Goal: Task Accomplishment & Management: Manage account settings

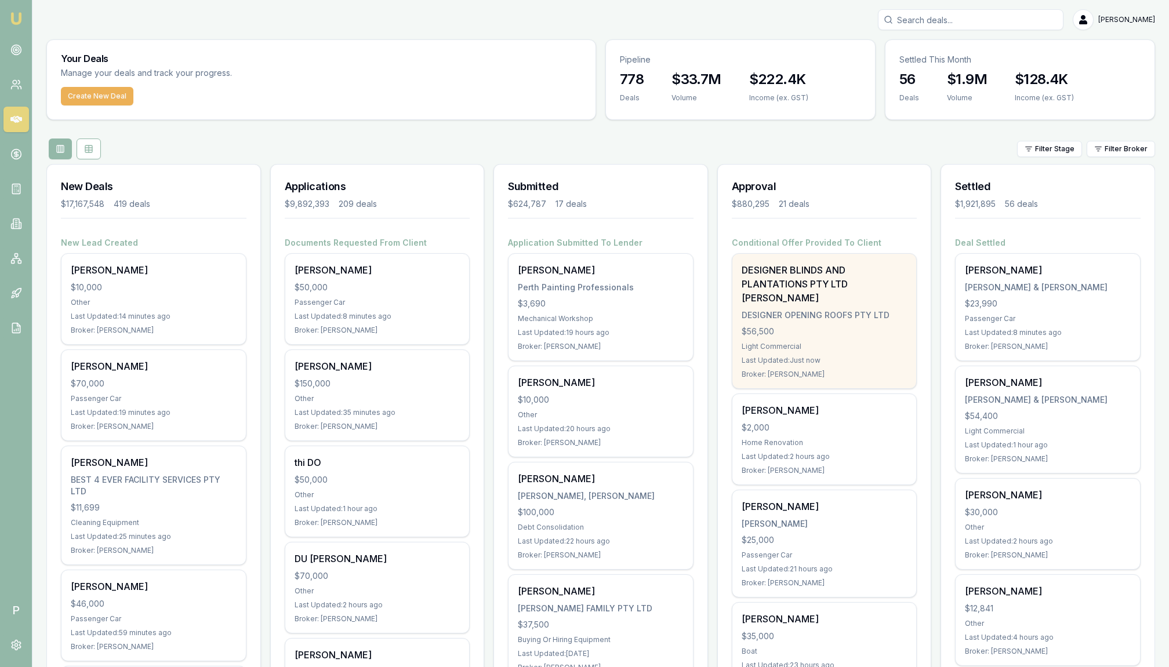
click at [806, 285] on div "DESIGNER BLINDS AND PLANTATIONS PTY LTD [PERSON_NAME]" at bounding box center [825, 284] width 166 height 42
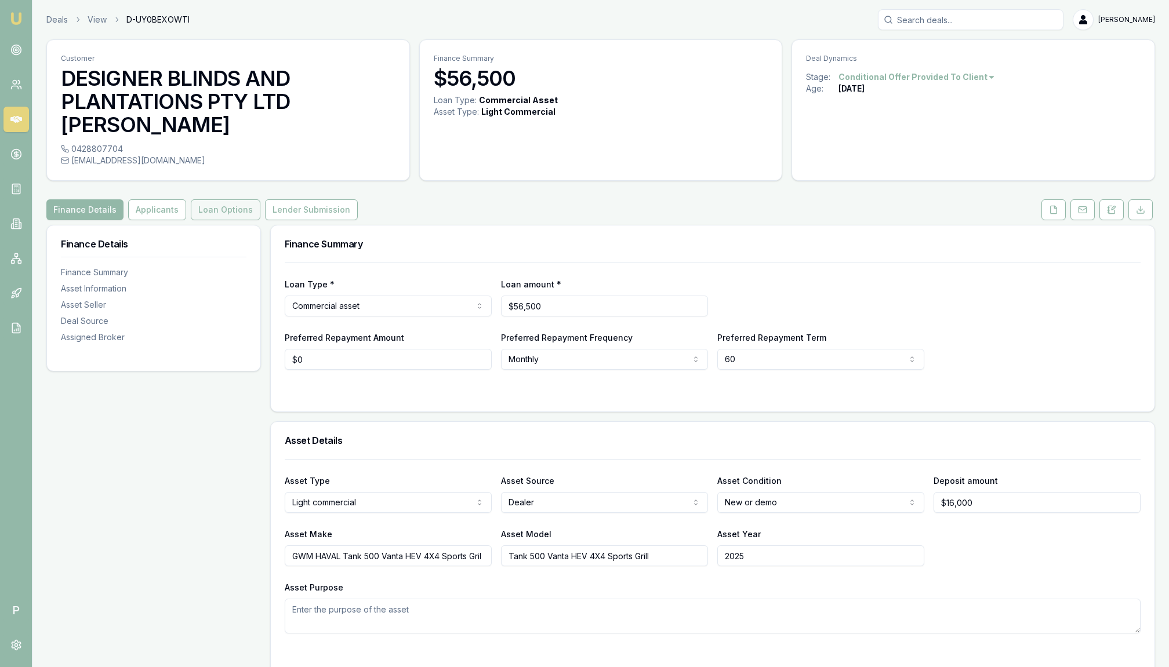
click at [231, 208] on button "Loan Options" at bounding box center [226, 209] width 70 height 21
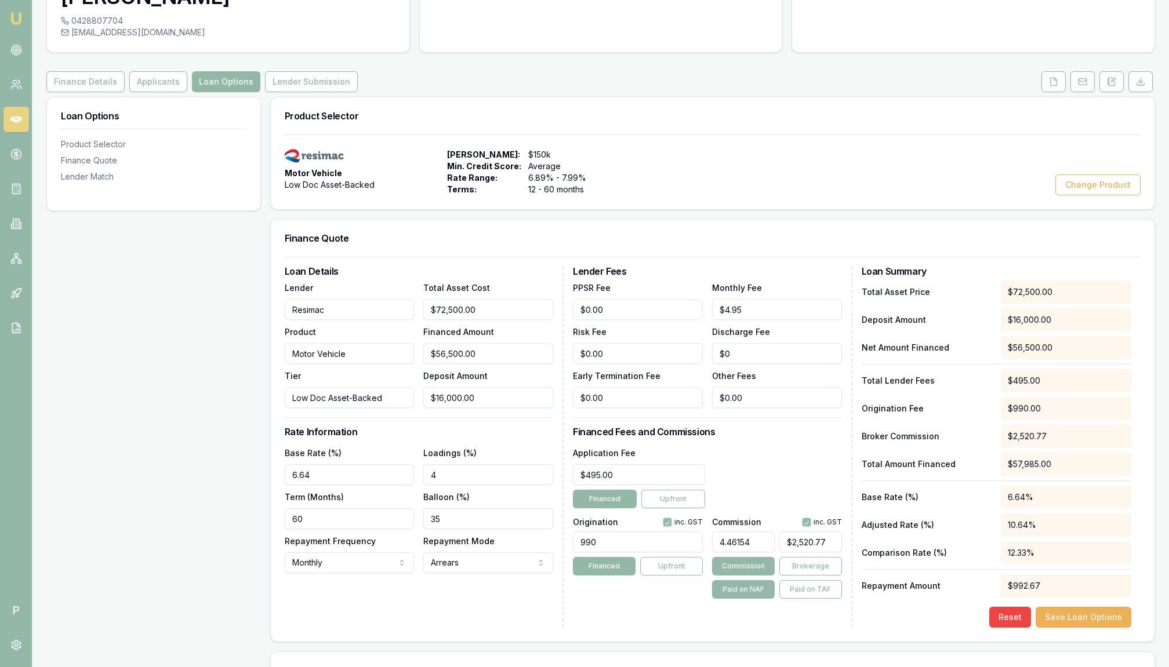
scroll to position [230, 0]
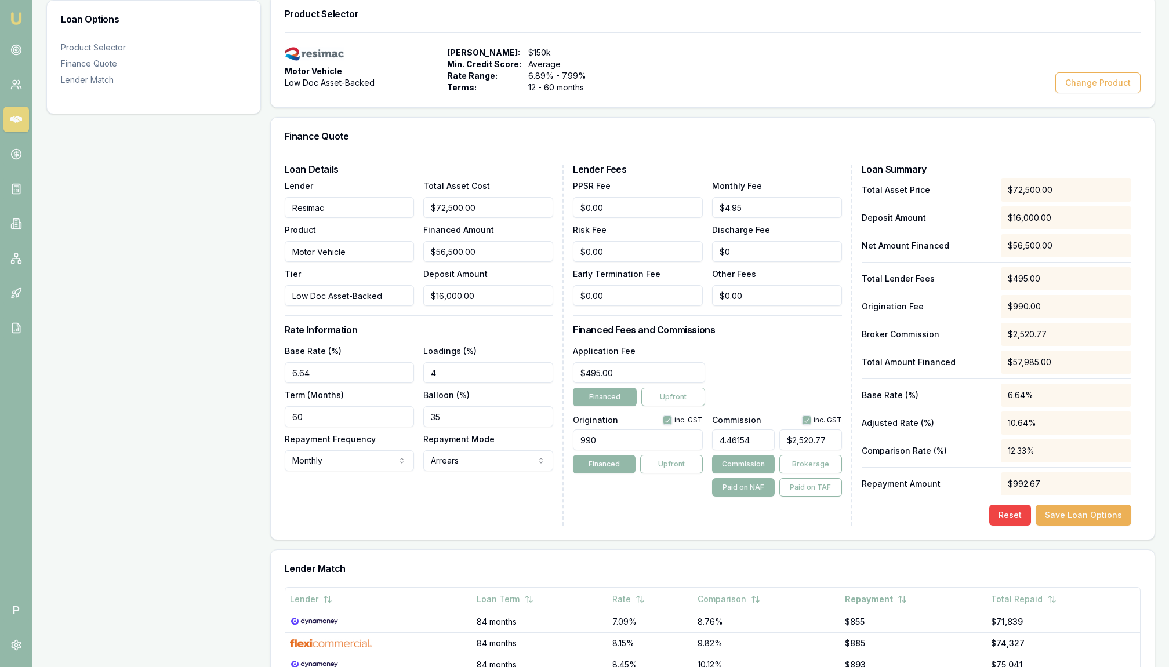
click at [750, 438] on input "4.46154" at bounding box center [743, 440] width 63 height 21
type input "4.4615"
type input "$2,520.75"
type input "4.461"
type input "$2,520.47"
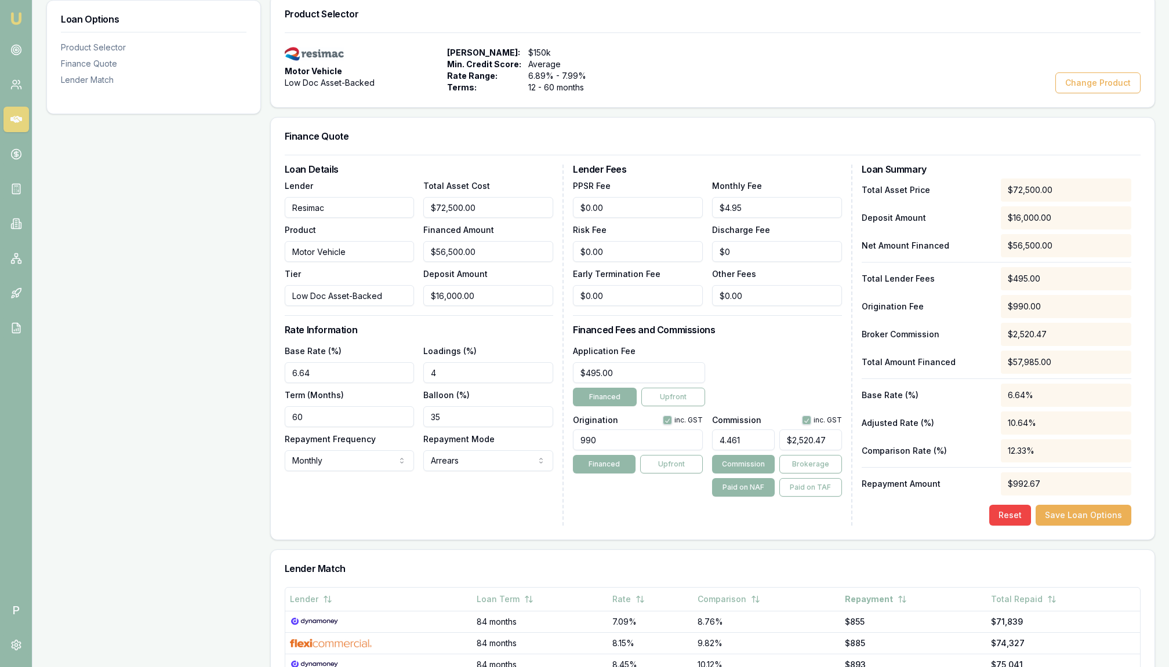
type input "4.46"
type input "$2,519.90"
type input "4.4"
type input "$2,486.00"
type input "4.47"
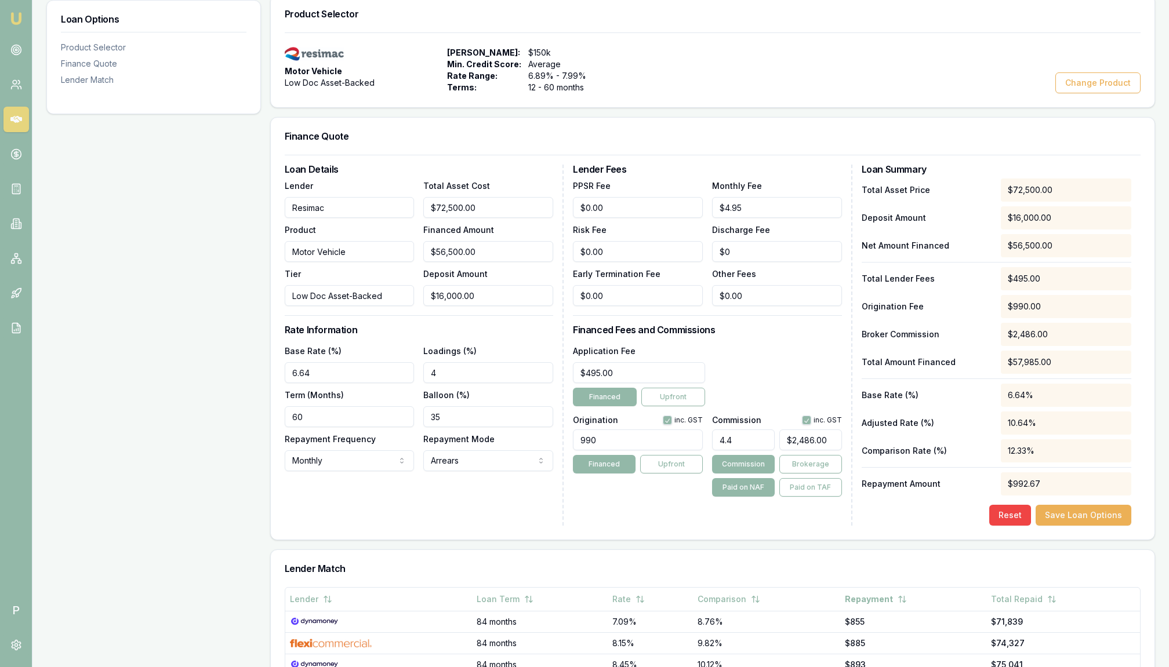
type input "$2,525.55"
click at [747, 437] on input "4.47%" at bounding box center [743, 440] width 63 height 21
type input "4.4"
type input "$2,486.00"
type input "4.48"
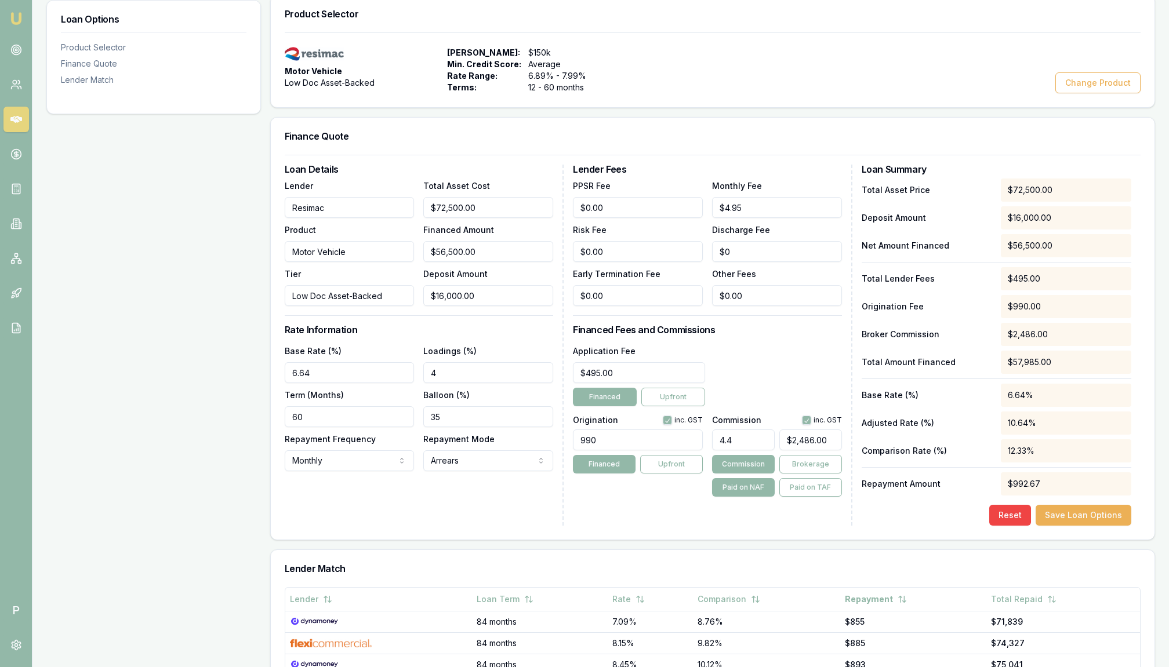
type input "$2,531.20"
type input "4.4"
type input "$2,486.00"
type input "4"
type input "$2,260.00"
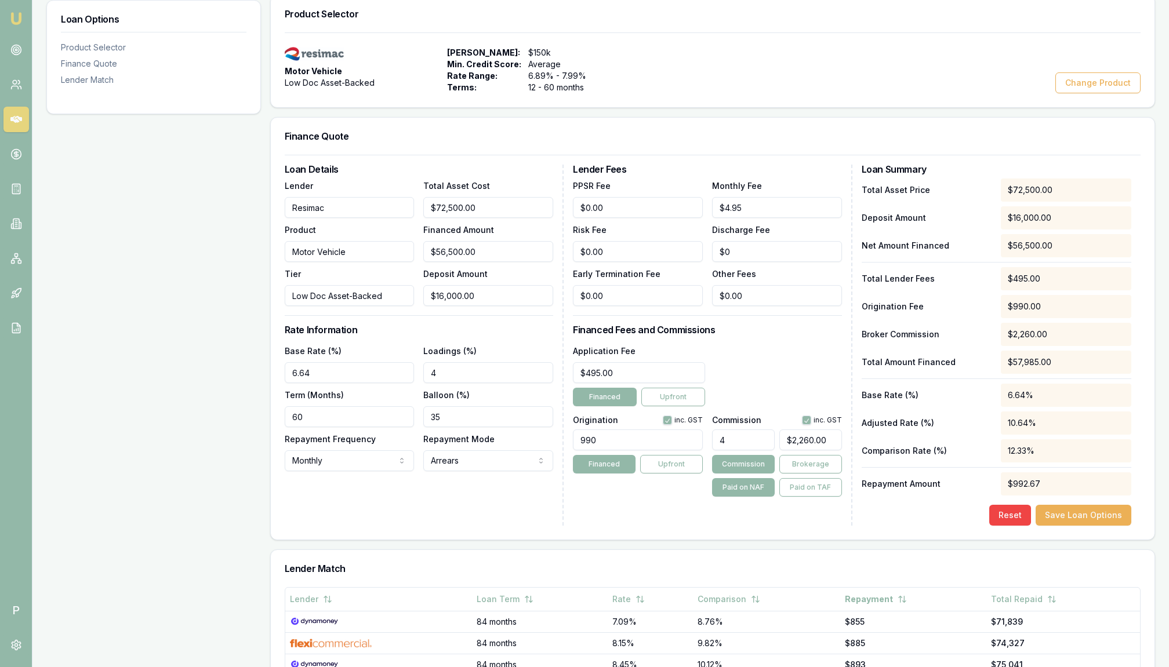
type input "45"
type input "$25,425.00"
type input "4"
type input "$2,260.00"
type input "4.5"
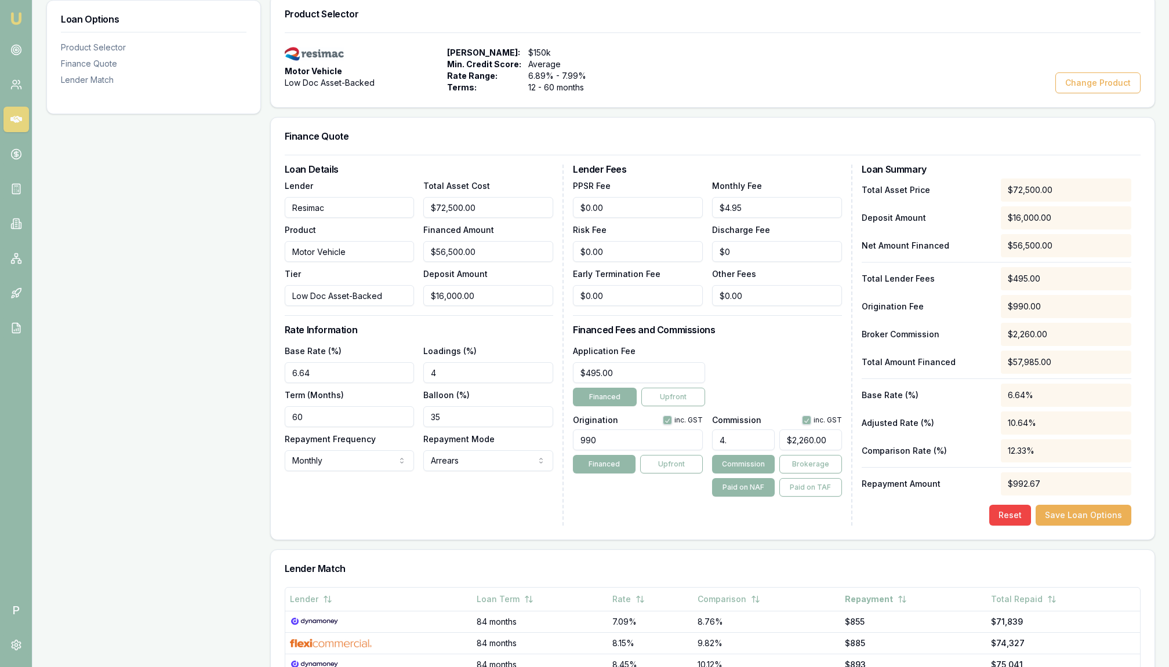
type input "$2,542.50"
type input "4"
type input "$2,260.00"
type input "4.8"
type input "$2,712.00"
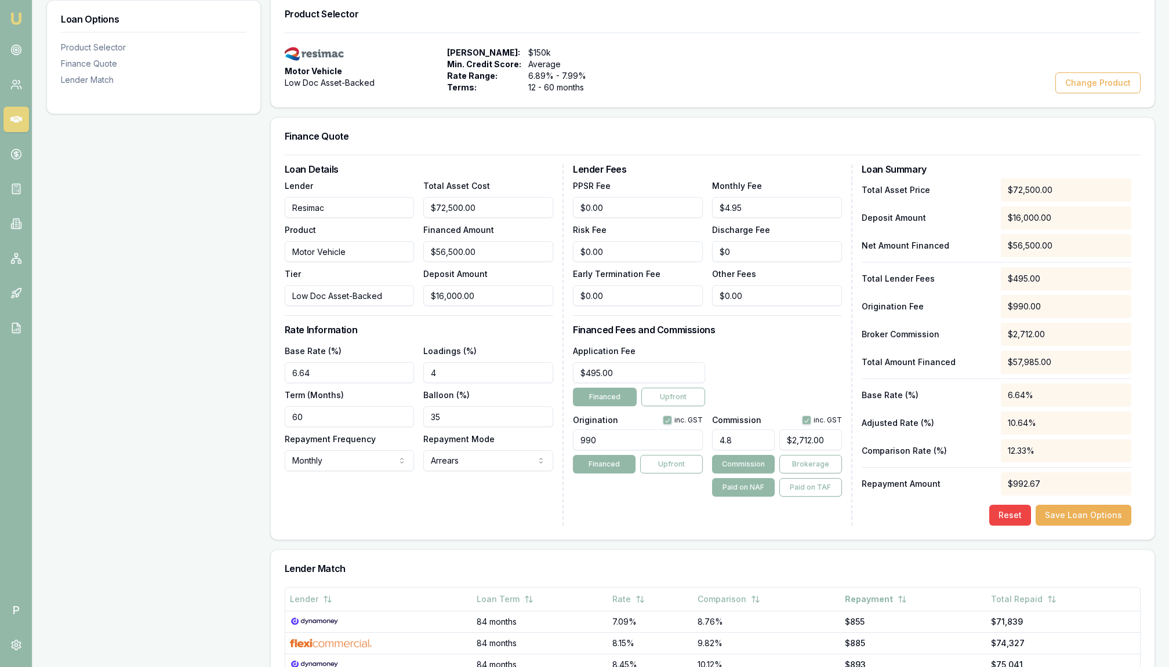
type input "4"
type input "$2,260.00"
type input "4.7"
type input "$2,655.50"
type input "4"
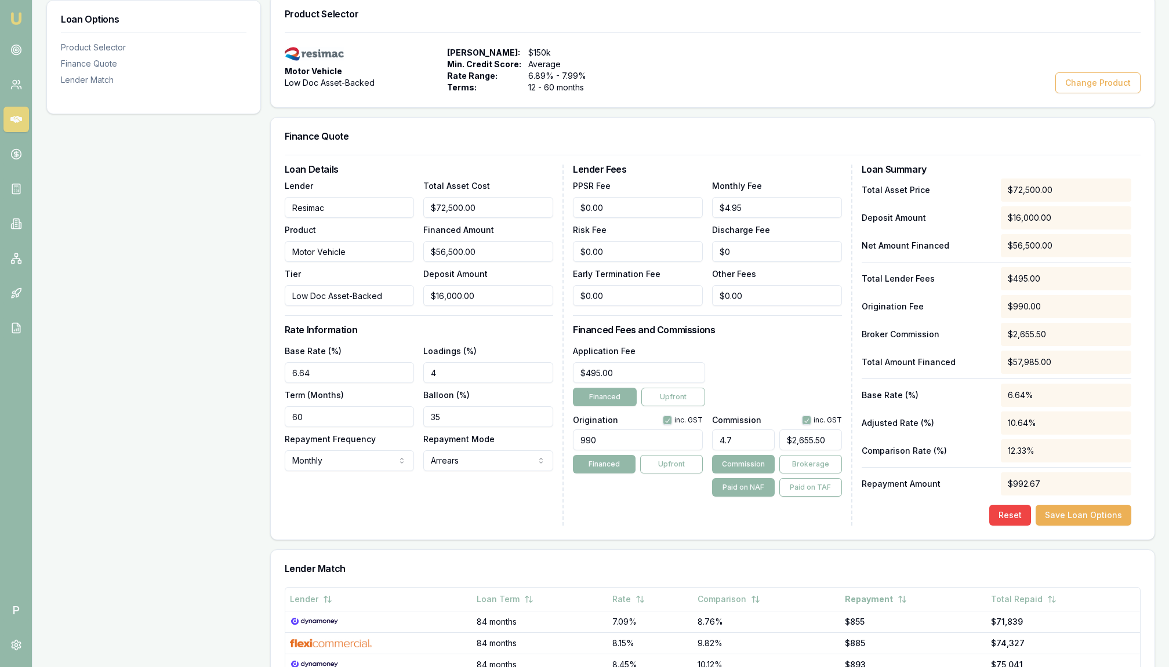
type input "$2,260.00"
type input "46"
type input "$25,990.00"
type input "4"
type input "$2,260.00"
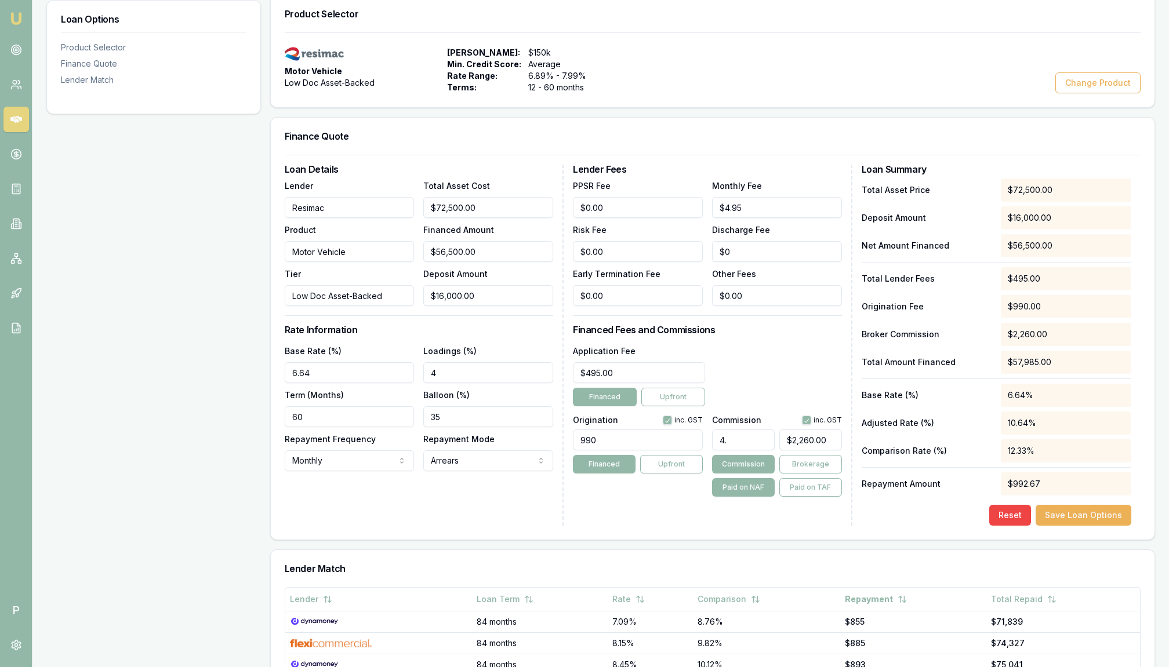
type input "4.6"
type input "$2,599.00"
type input "4.66"
type input "$2,632.90"
type input "4.6"
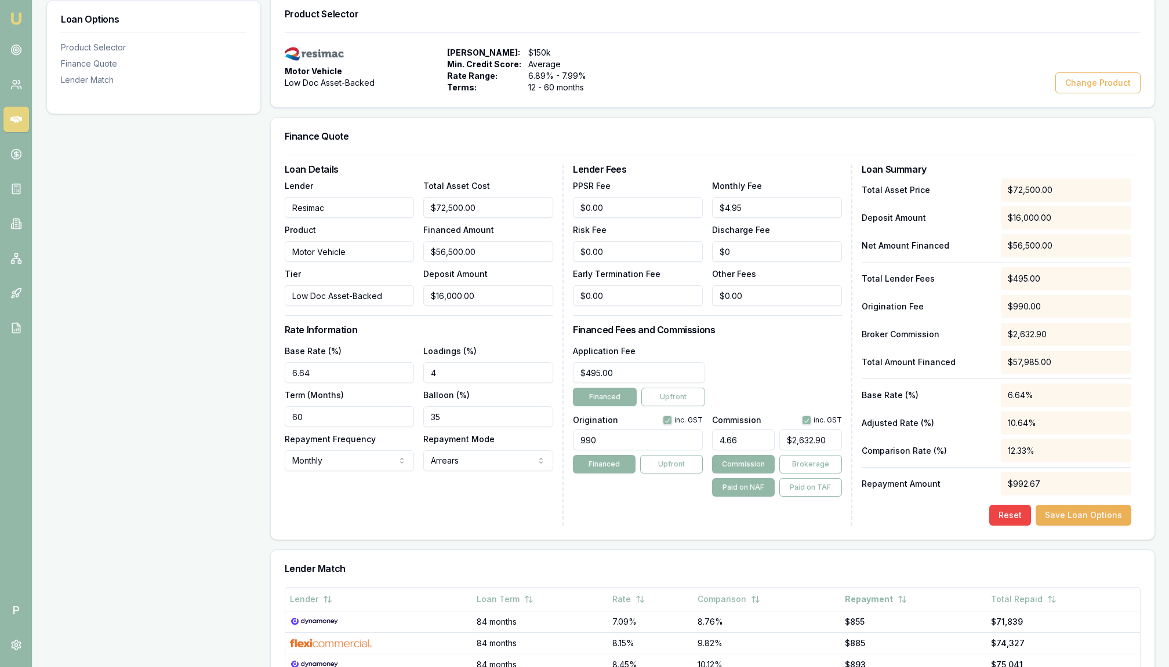
type input "$2,599.00"
type input "4.69"
type input "$2,649.85"
type input "4.6"
type input "$2,599.00"
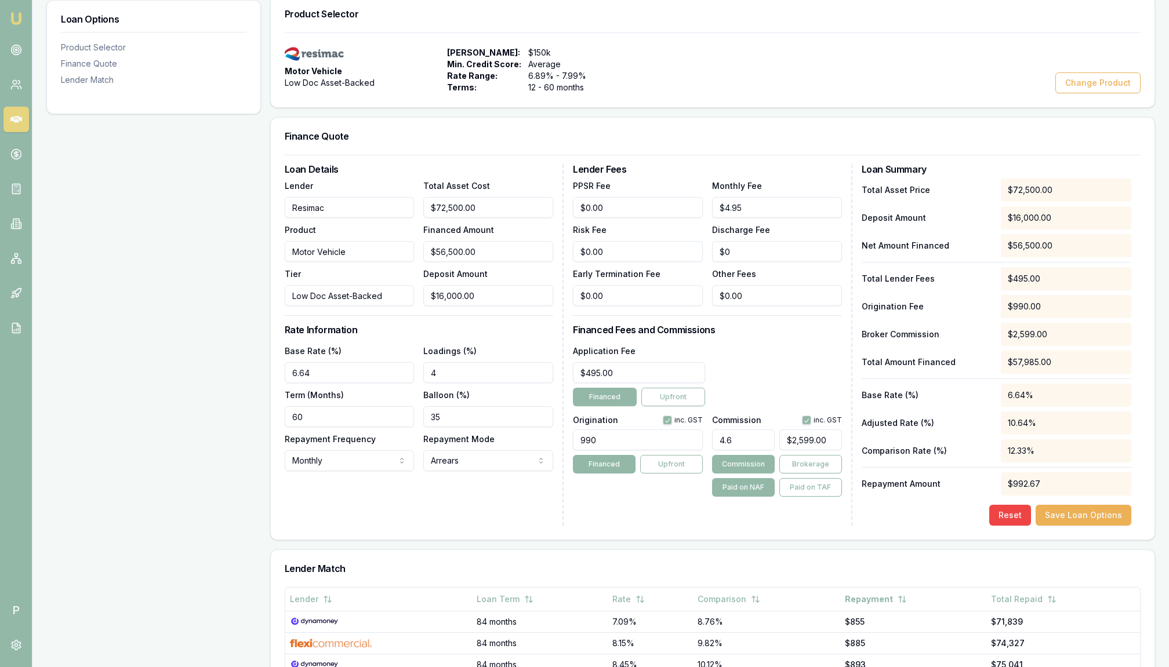
type input "4.68"
type input "$2,644.20"
type input "4.6"
type input "$2,599.00"
type input "4.69"
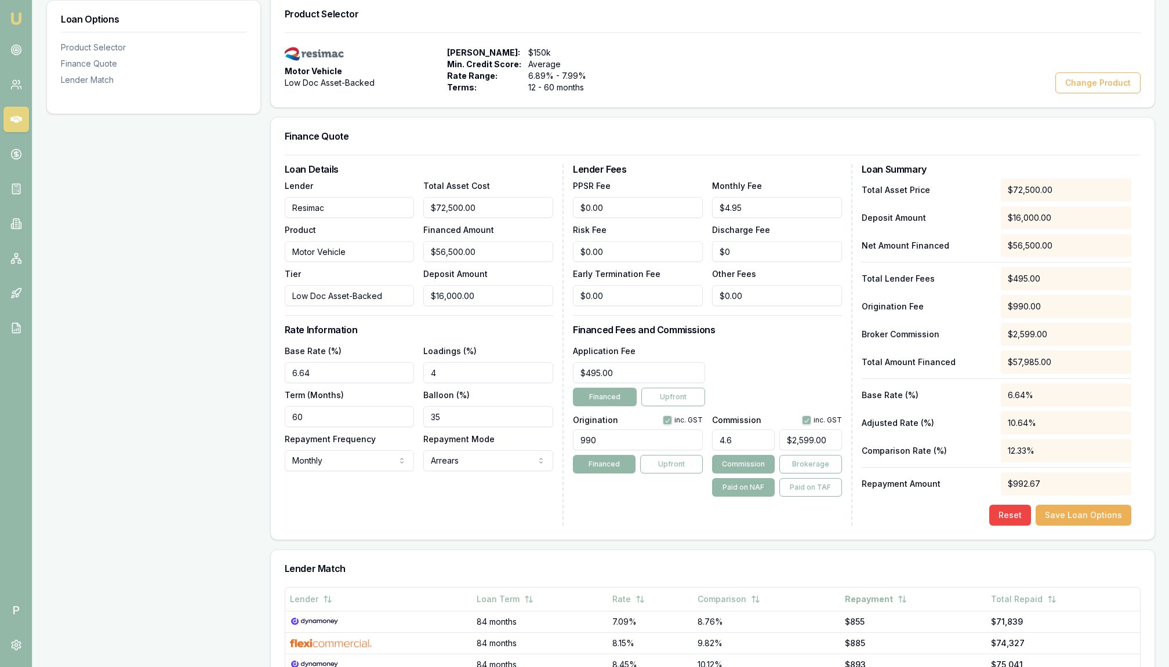
type input "$2,649.85"
type input "4.6"
type input "$2,599.00"
type input "4.69"
type input "$2,649.85"
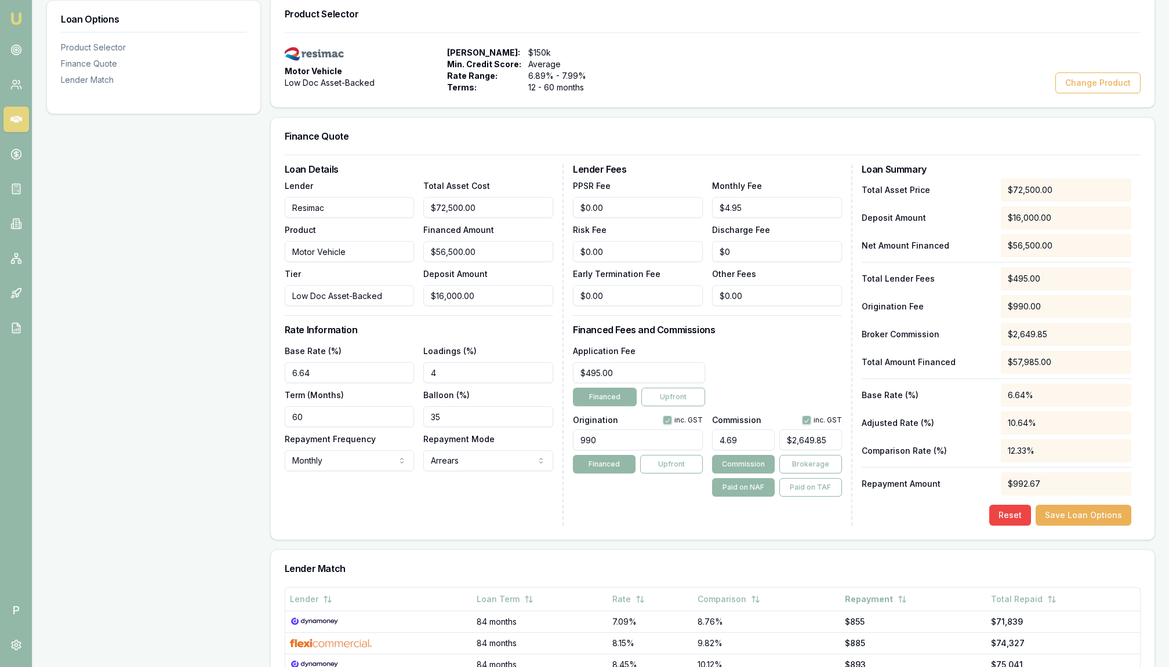
type input "4.6"
type input "$2,599.00"
click at [140, 451] on div "Loan Options Product Selector Finance Quote Lender Match" at bounding box center [153, 436] width 215 height 883
click at [209, 428] on div "Loan Options Product Selector Finance Quote Lender Match" at bounding box center [153, 436] width 215 height 883
click at [750, 439] on input "4.60%" at bounding box center [743, 440] width 63 height 21
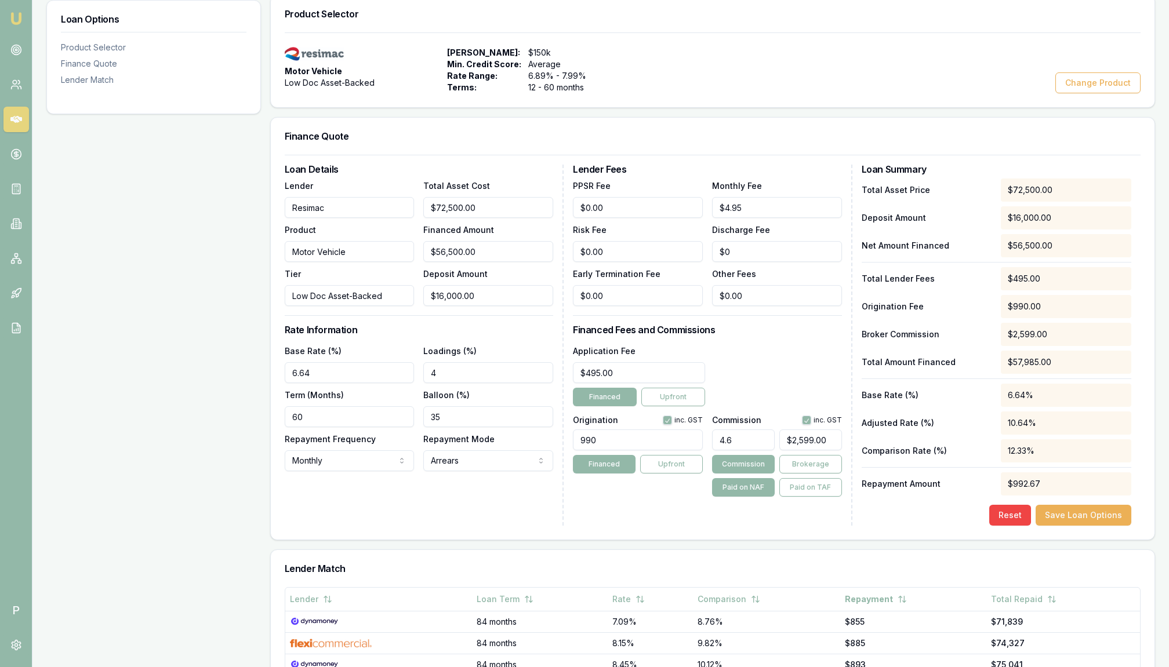
type input "4.67"
type input "$2,638.55"
type input "4.6"
type input "$2,599.00"
type input "4.66"
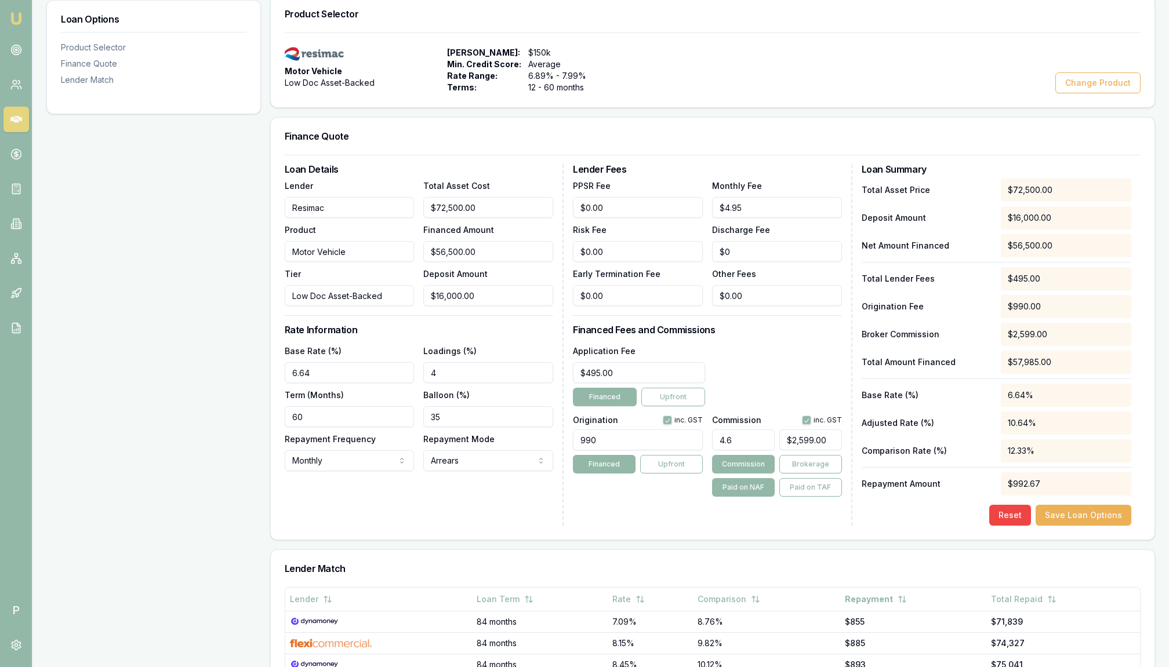
type input "$2,632.90"
type input "4.6"
type input "$2,599.00"
type input "4.65"
type input "$2,627.25"
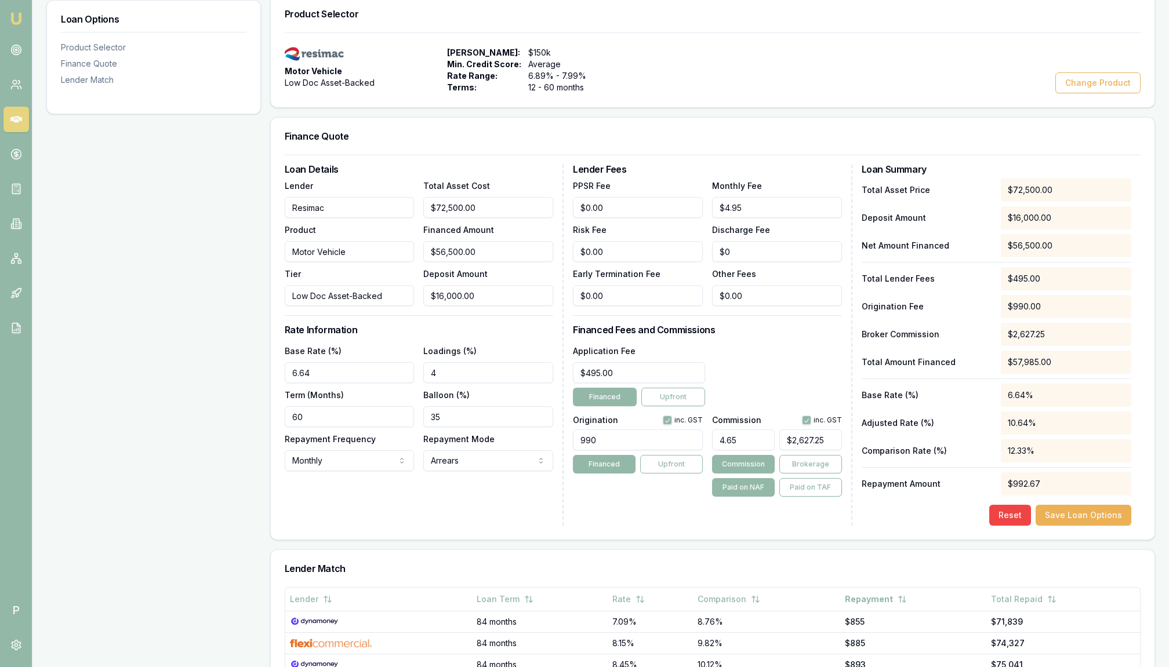
type input "4.6"
type input "$2,599.00"
type input "4.64"
type input "$2,621.60"
type input "4.6"
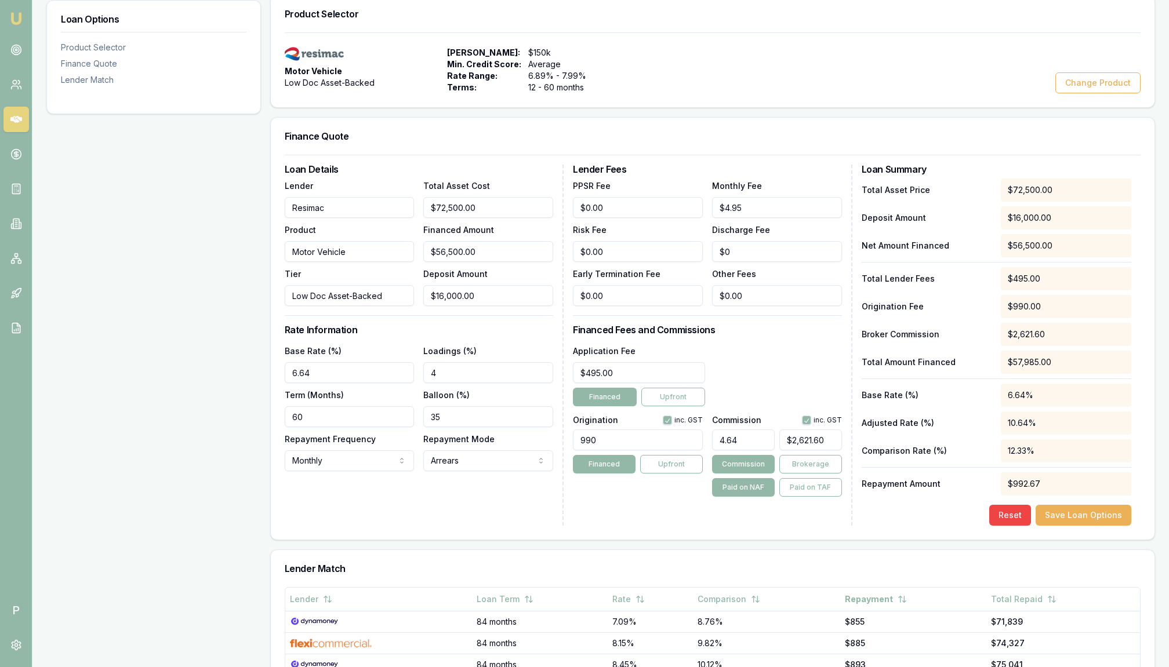
type input "$2,599.00"
type input "4.63"
type input "$2,615.95"
type input "4.6"
type input "$2,599.00"
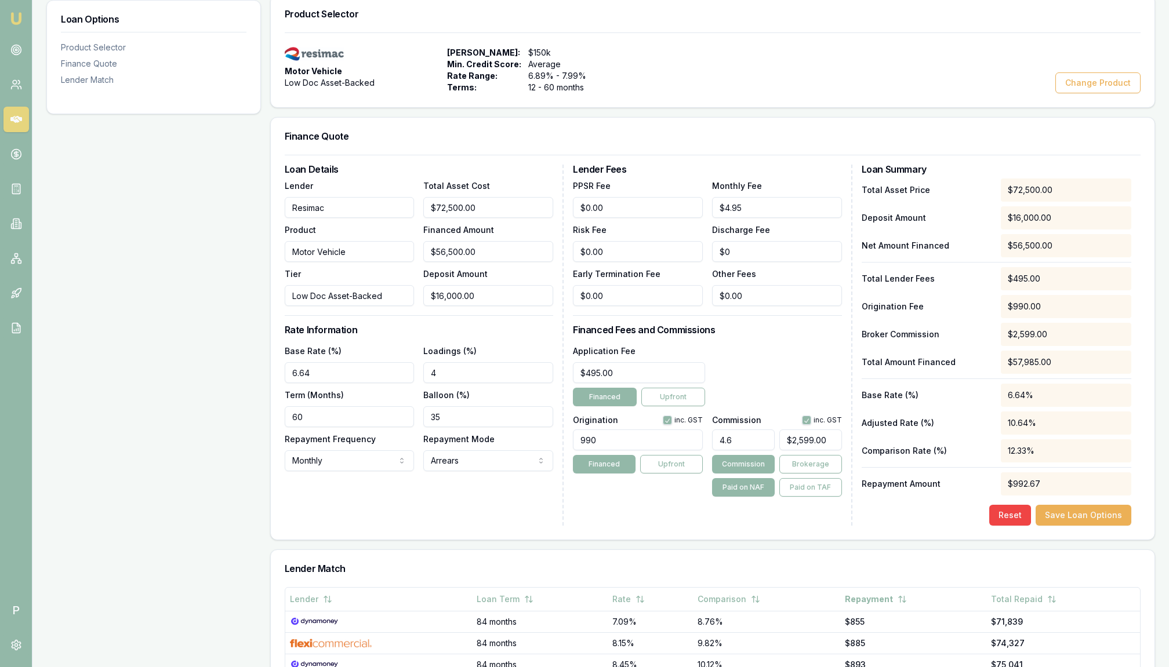
type input "4"
type input "$2,260.00"
type input "45"
type input "$25,425.00"
type input "4"
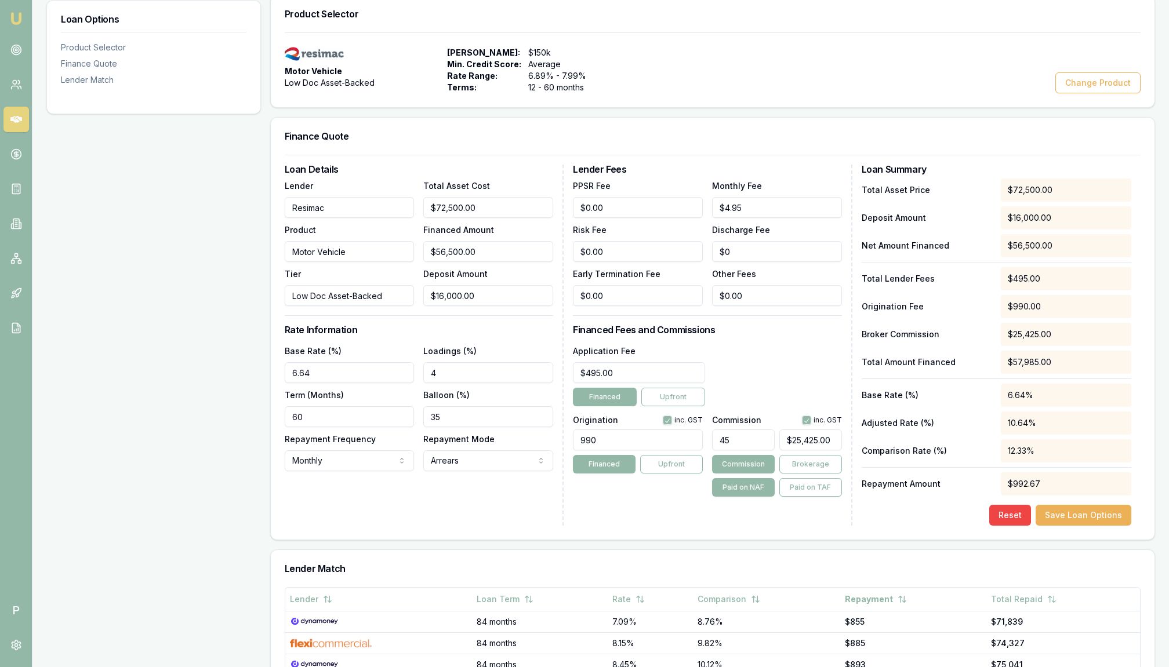
type input "$2,260.00"
type input "4.5"
type input "$2,542.50"
type input "4.58"
type input "$2,587.70"
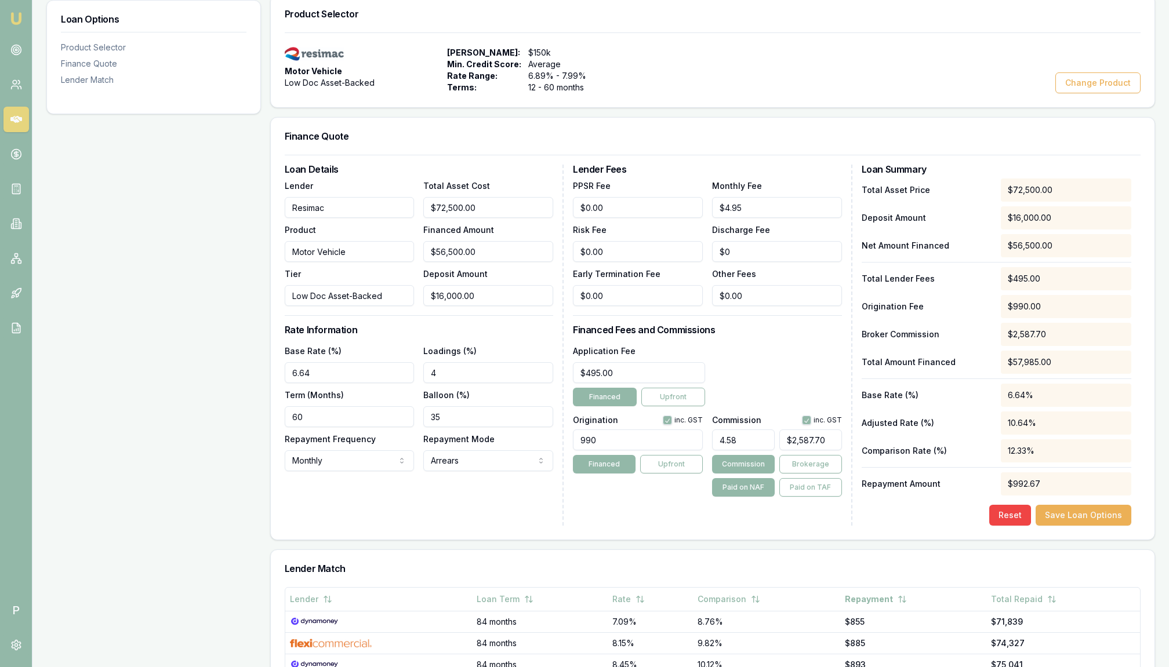
type input "4.5"
type input "$2,542.50"
type input "4.59"
type input "$2,593.35"
type input "4.5"
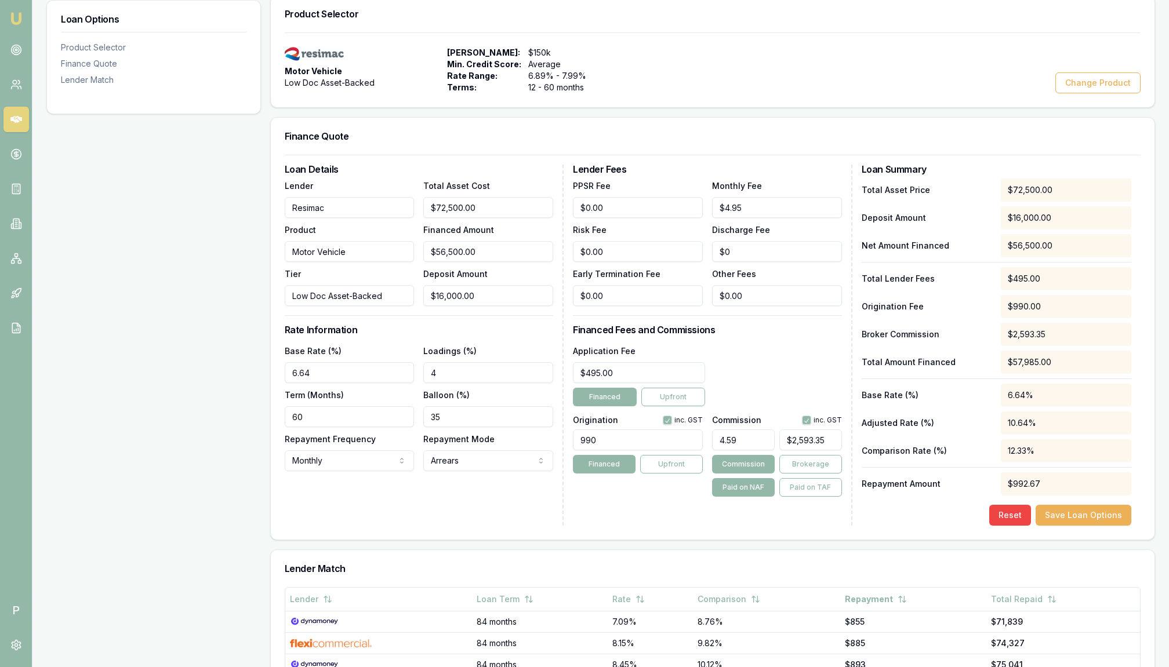
type input "$2,542.50"
type input "4.59"
type input "$2,593.35"
type input "4.599"
type input "$2,598.44"
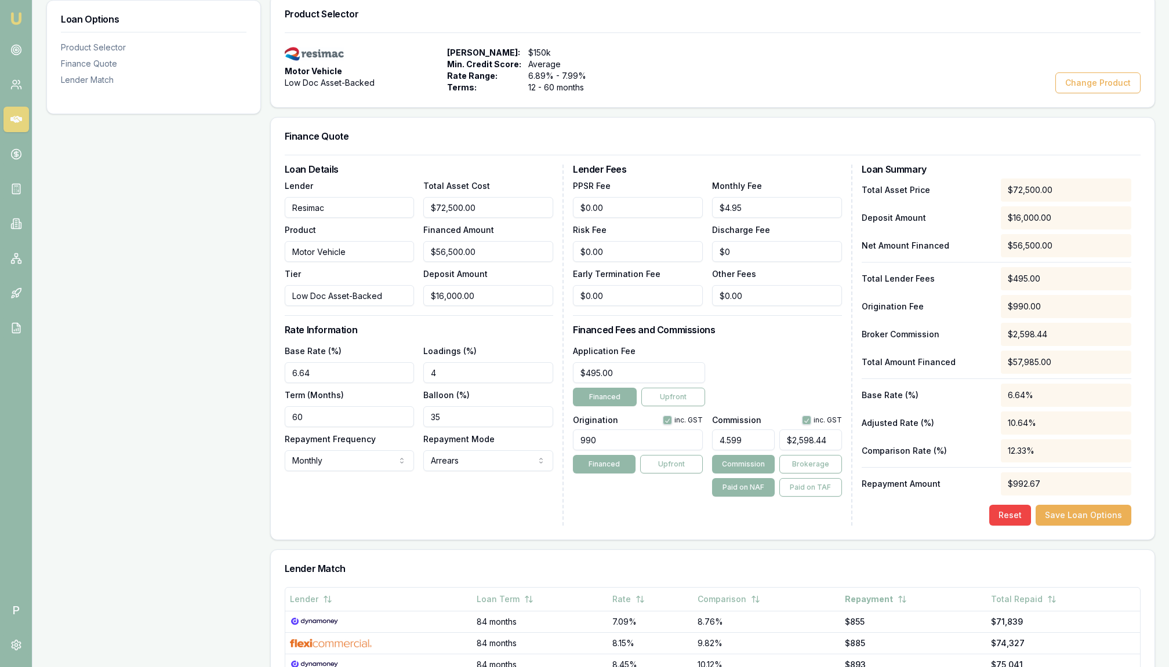
type input "4.5999"
type input "$2,598.94"
type input "4.59999"
type input "$2,598.99"
type input "4.599999"
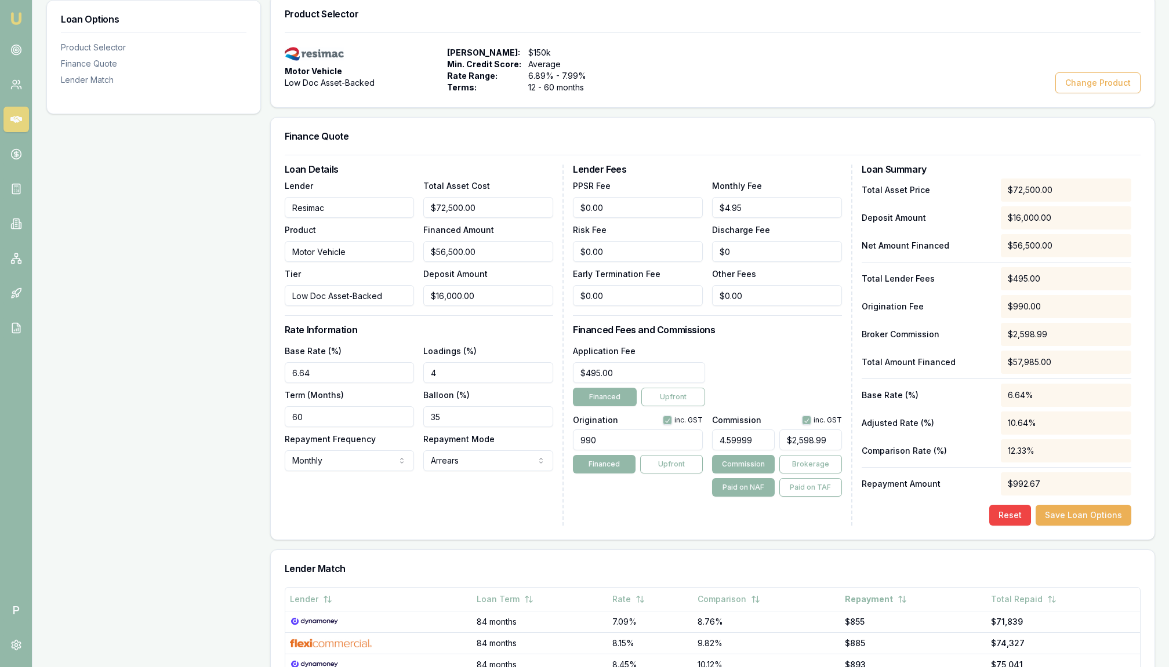
type input "$2,599.00"
type input "4.59999"
type input "$2,598.99"
type input "4.5999"
type input "$2,598.94"
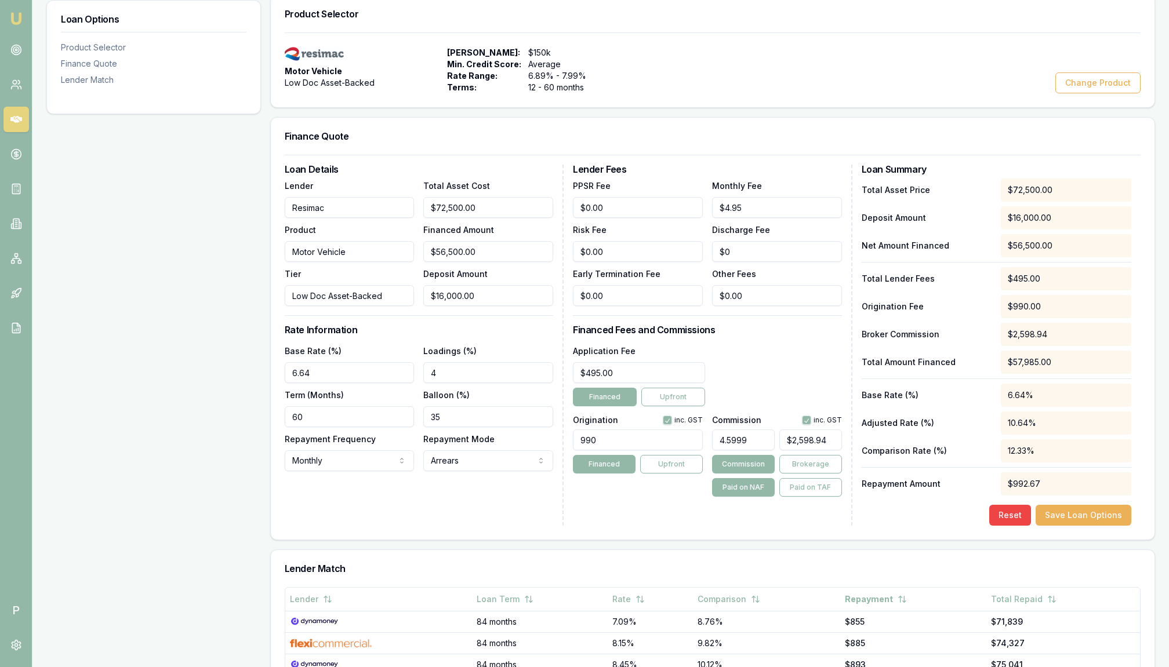
type input "4.599"
type input "$2,598.44"
type input "4.59"
type input "$2,593.35"
type input "4.5"
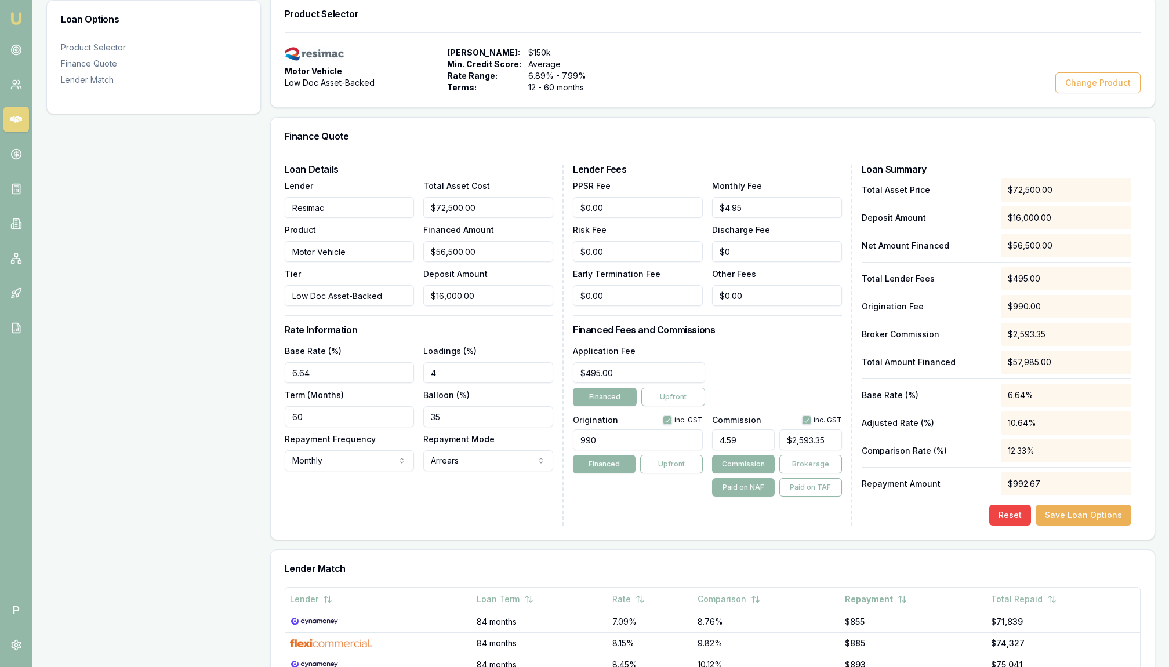
type input "$2,542.50"
type input "4"
type input "$2,260.00"
type input "4.6"
type input "$2,599.00"
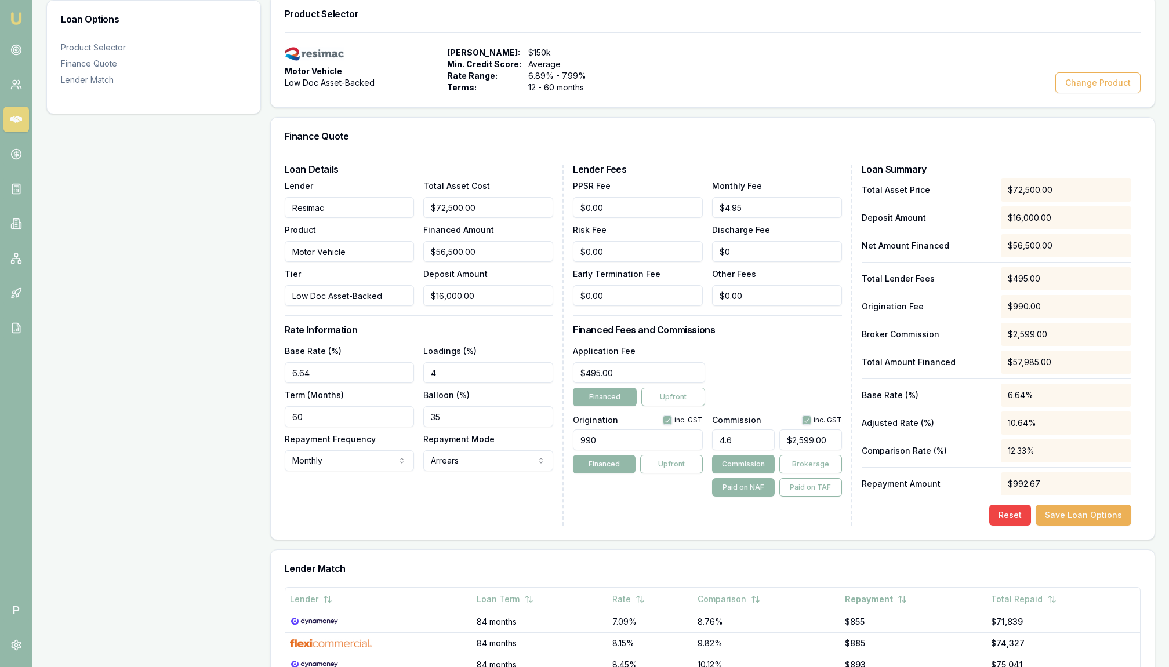
type input "4.63"
type input "$2,615.95"
type input "4.6"
type input "$2,599.00"
type input "4.62"
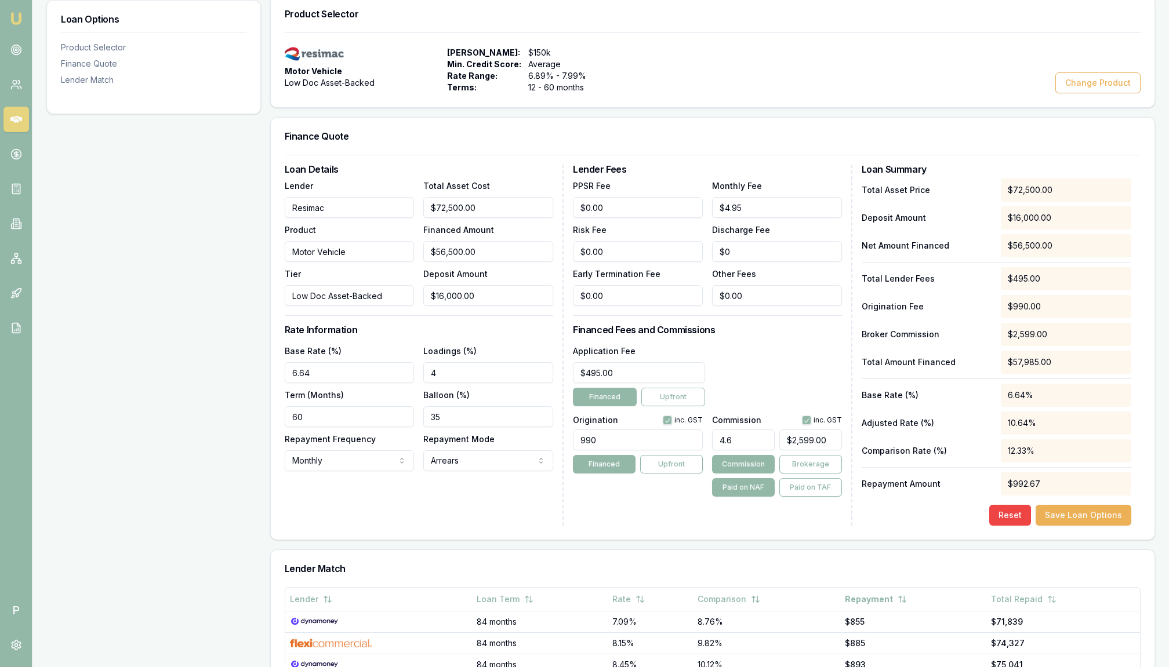
type input "$2,610.30"
type input "4.6"
type input "$2,599.00"
type input "4.61"
type input "$2,604.65"
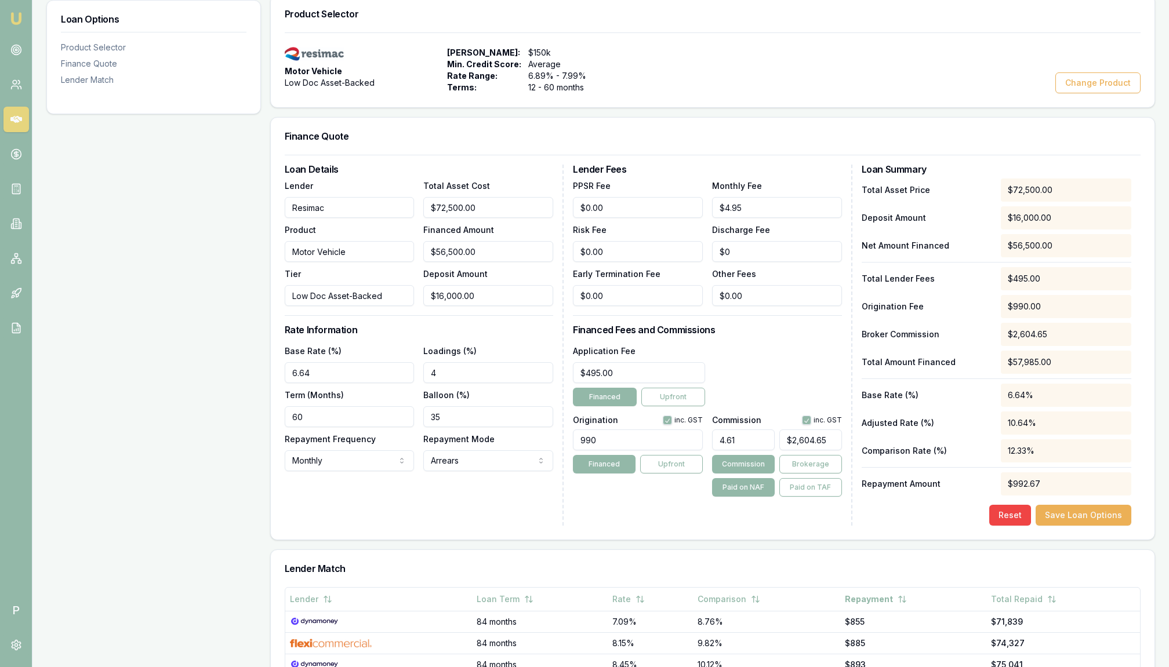
type input "4.6"
type input "$2,599.00"
type input "4"
type input "$2,260.00"
type input "4.5"
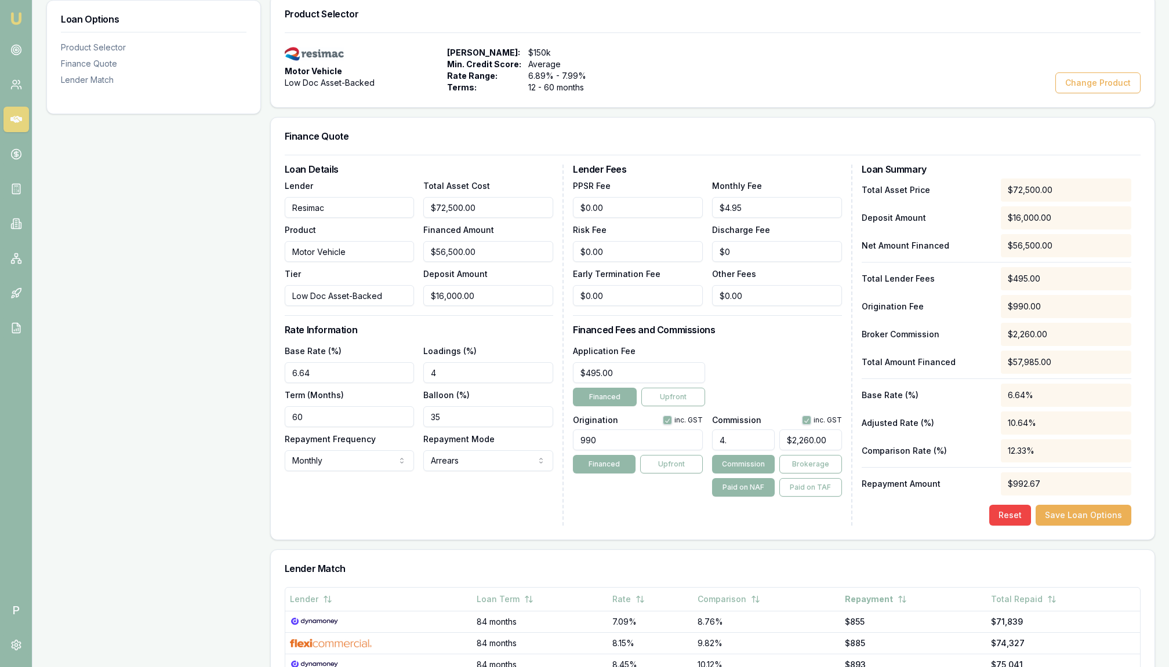
type input "$2,542.50"
type input "4.53"
type input "$2,559.45"
type input "4.5"
type input "$2,542.50"
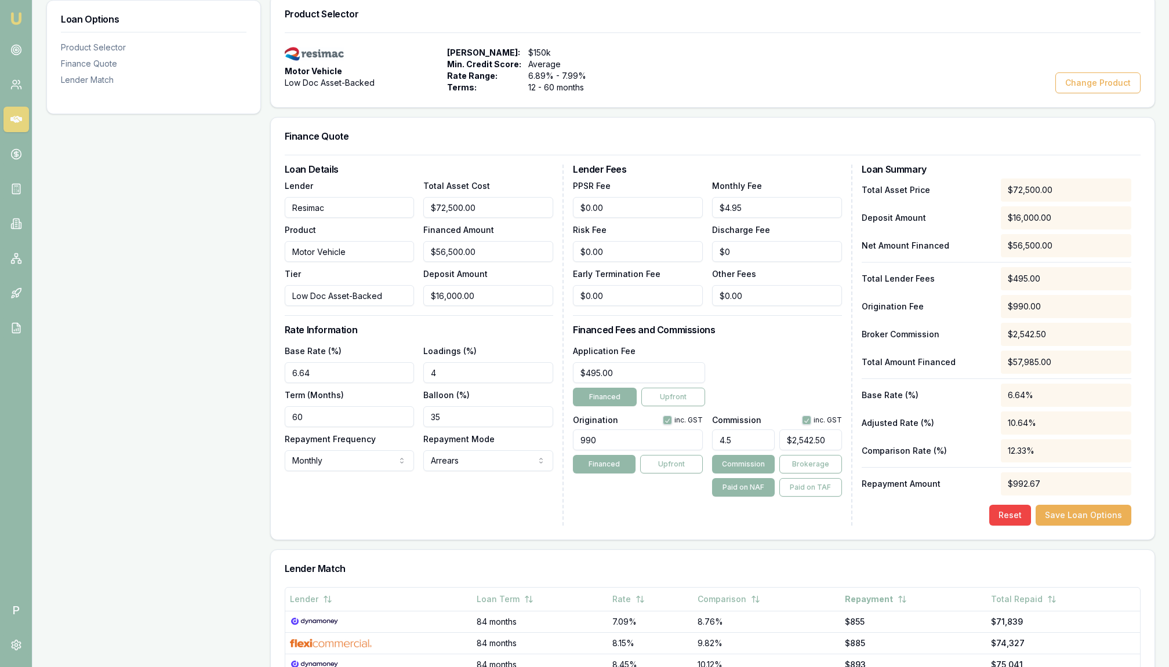
type input "4.54"
type input "$2,565.10"
type input "4.5"
type input "$2,542.50"
type input "4.53"
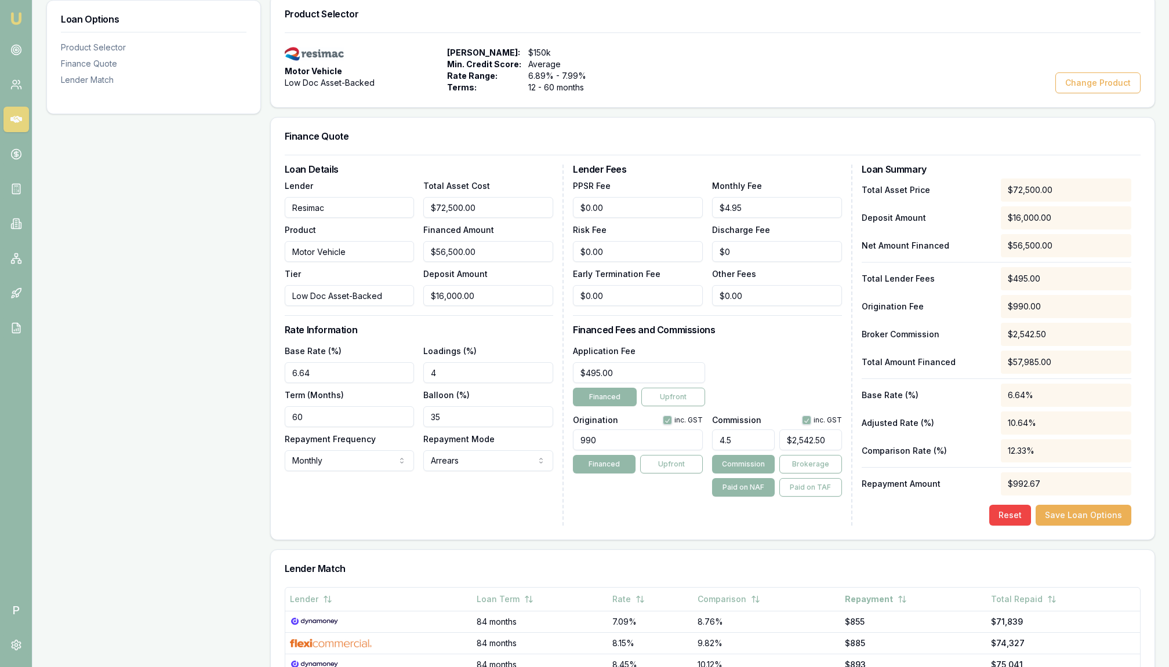
type input "$2,559.45"
type input "4.533"
type input "$2,561.15"
type input "4.5333"
type input "$2,561.31"
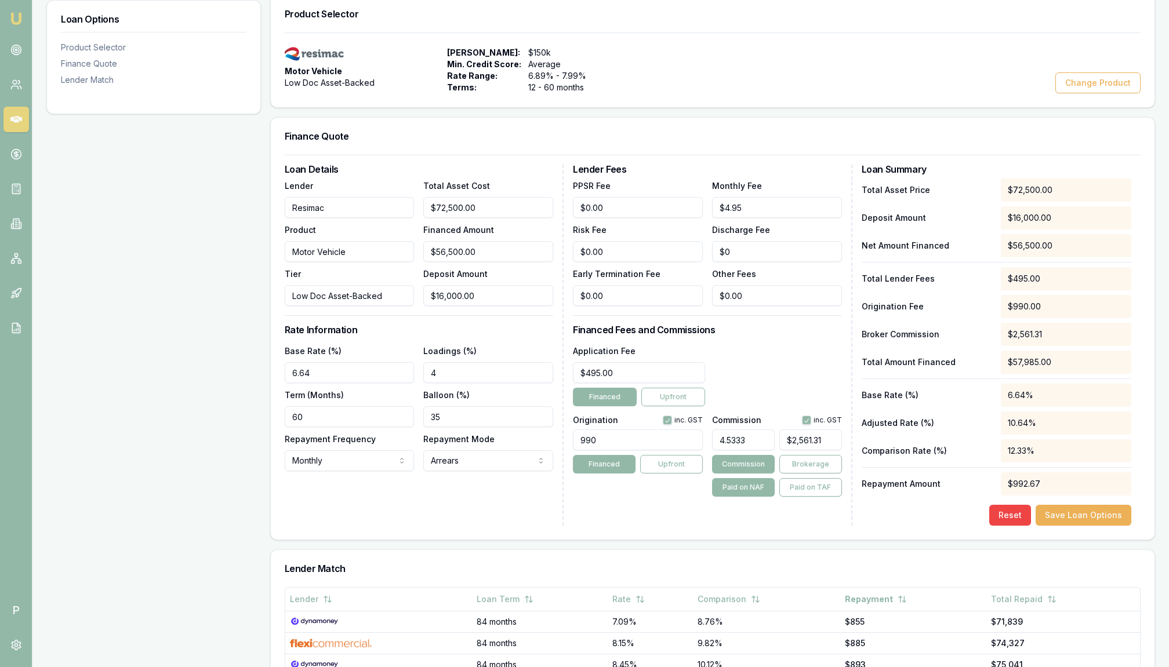
type input "4.533"
type input "$2,561.15"
type input "4.5334"
type input "$2,561.37"
type input "4.533"
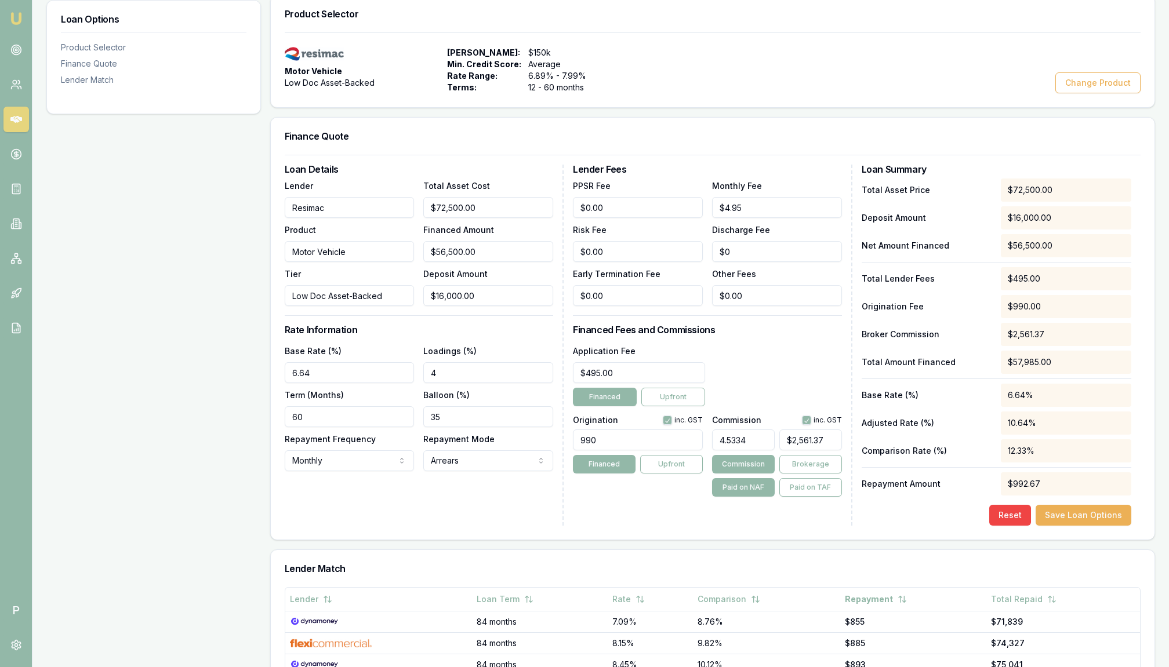
type input "$2,561.15"
type input "4.5335"
type input "$2,561.43"
type input "4.533"
type input "$2,561.15"
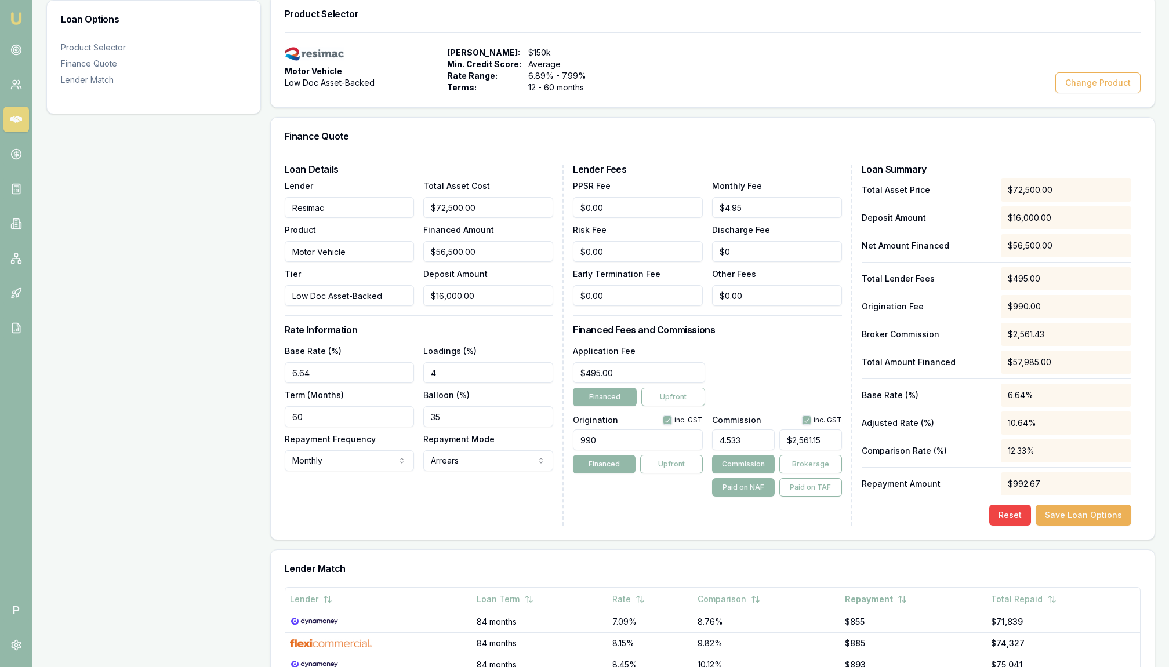
type input "4.5336"
type input "$2,561.48"
type input "4.533"
type input "$2,561.15"
type input "4.5337"
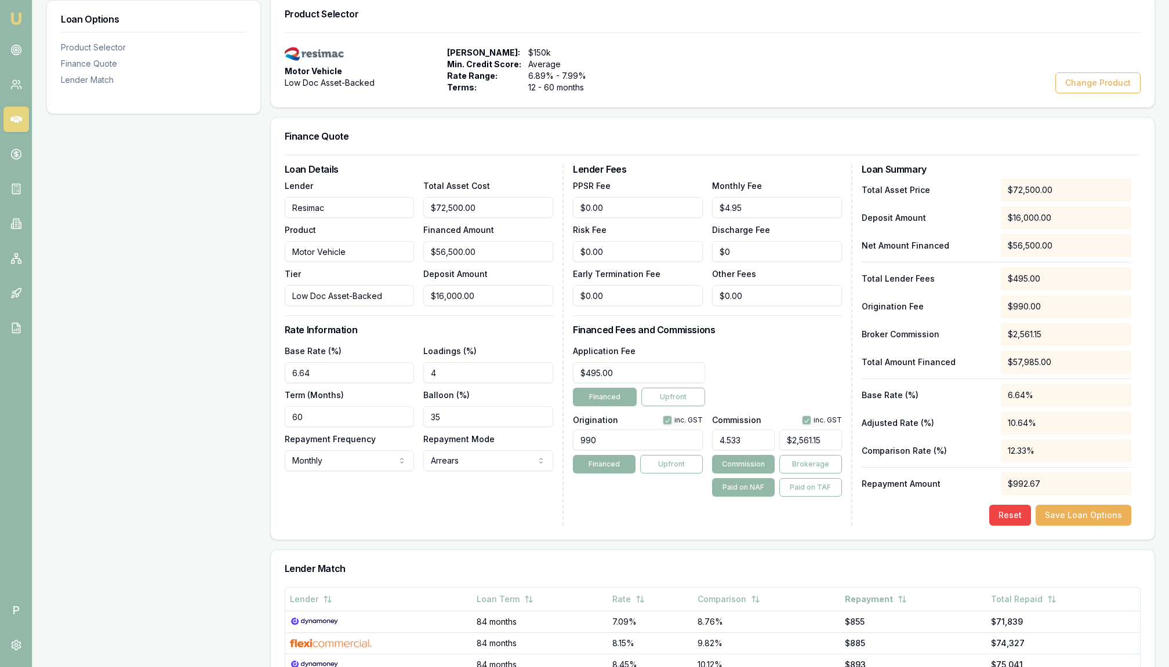
type input "$2,561.54"
type input "4.533"
type input "$2,561.15"
type input "4.5338"
type input "$2,561.60"
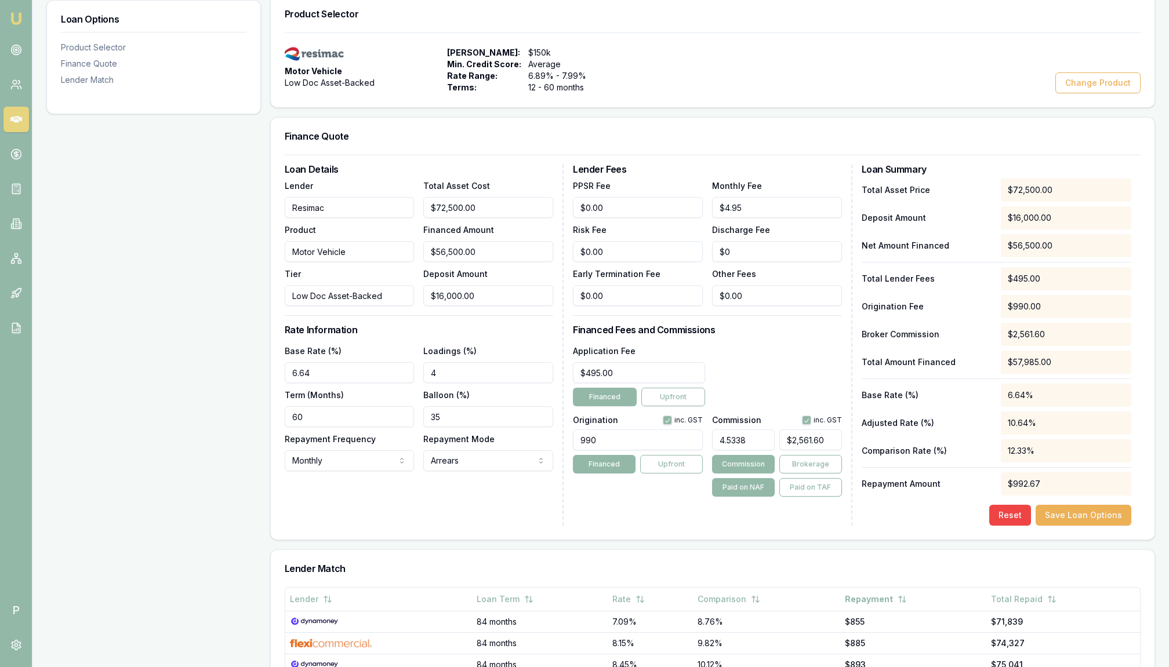
type input "4.533"
type input "$2,561.15"
type input "4.5339"
type input "$2,561.65"
type input "4.53399"
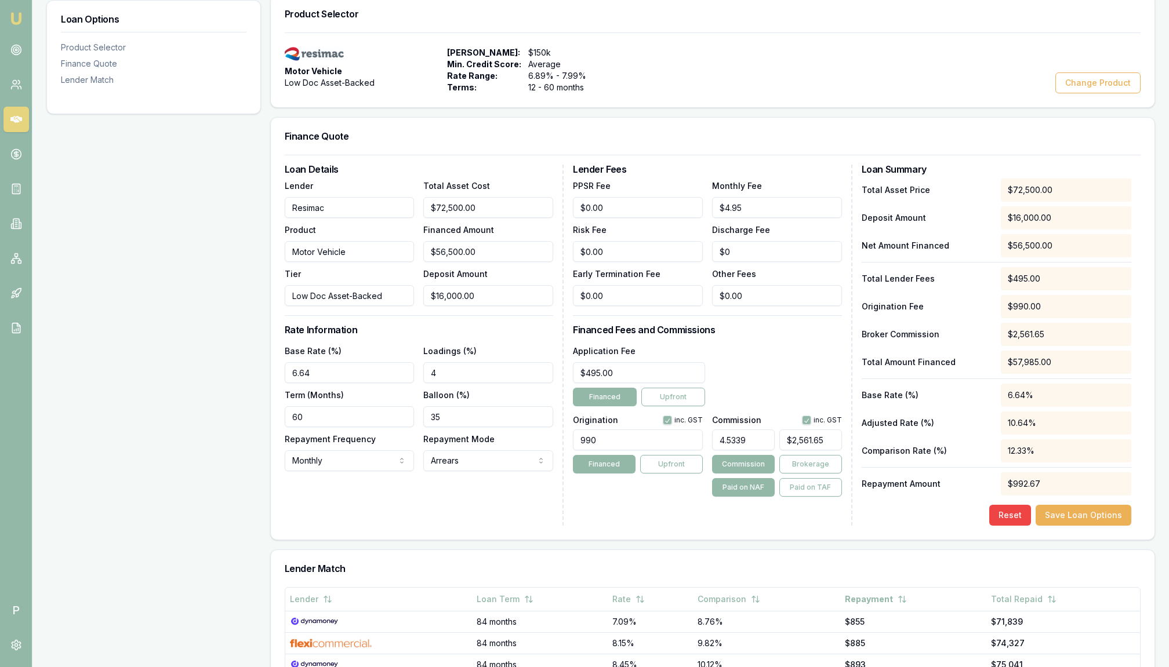
type input "$2,561.70"
type input "4.533999"
type input "$2,561.71"
type input "4.53399"
type input "$2,561.70"
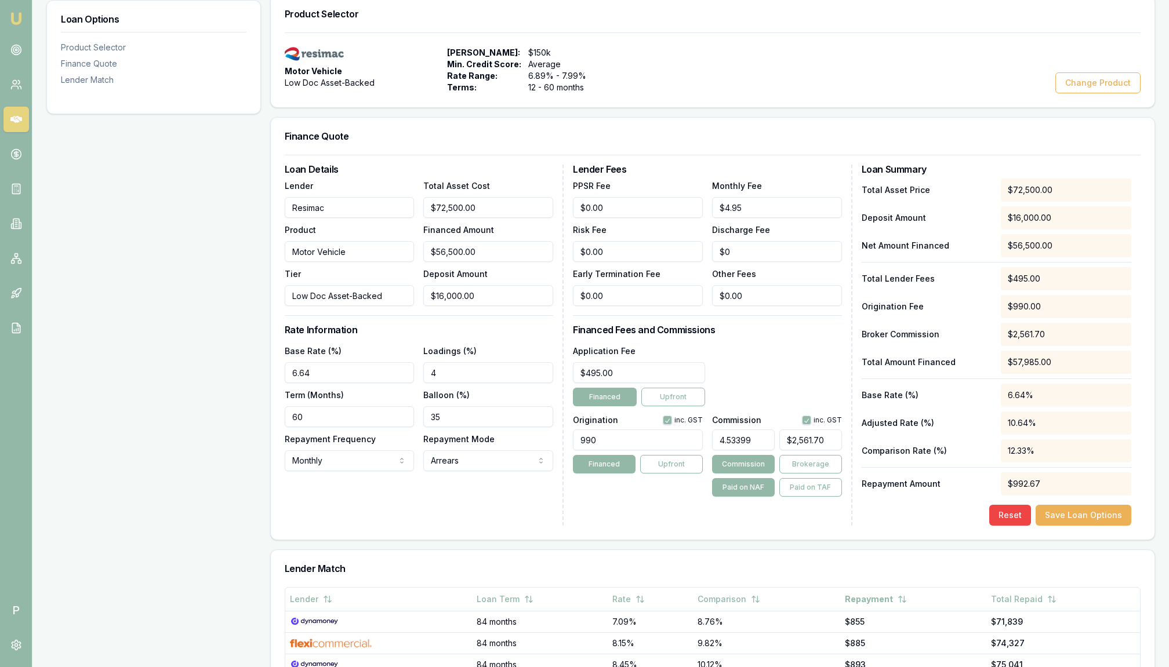
type input "4.5339"
type input "$2,561.65"
type input "4.533"
type input "$2,561.15"
type input "4.53"
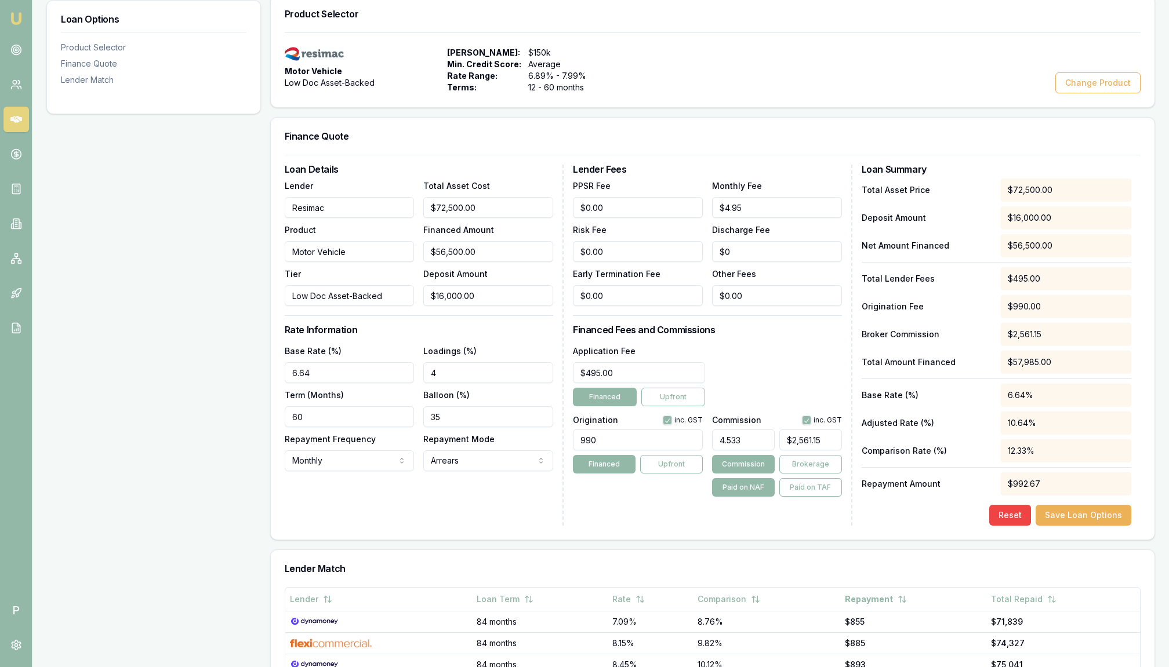
type input "$2,559.45"
type input "4.534"
type input "$2,561.71"
type input "4.5349"
type input "$2,562.22"
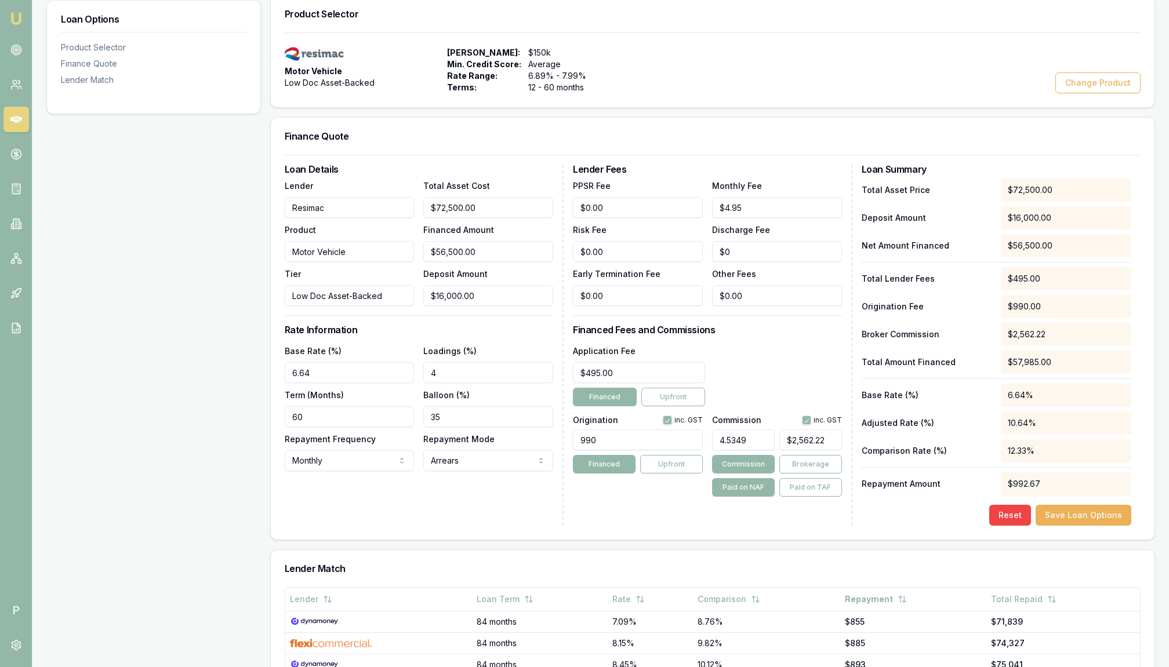
type input "4.534"
type input "$2,561.71"
type input "4.5348"
type input "$2,562.16"
type input "4.534"
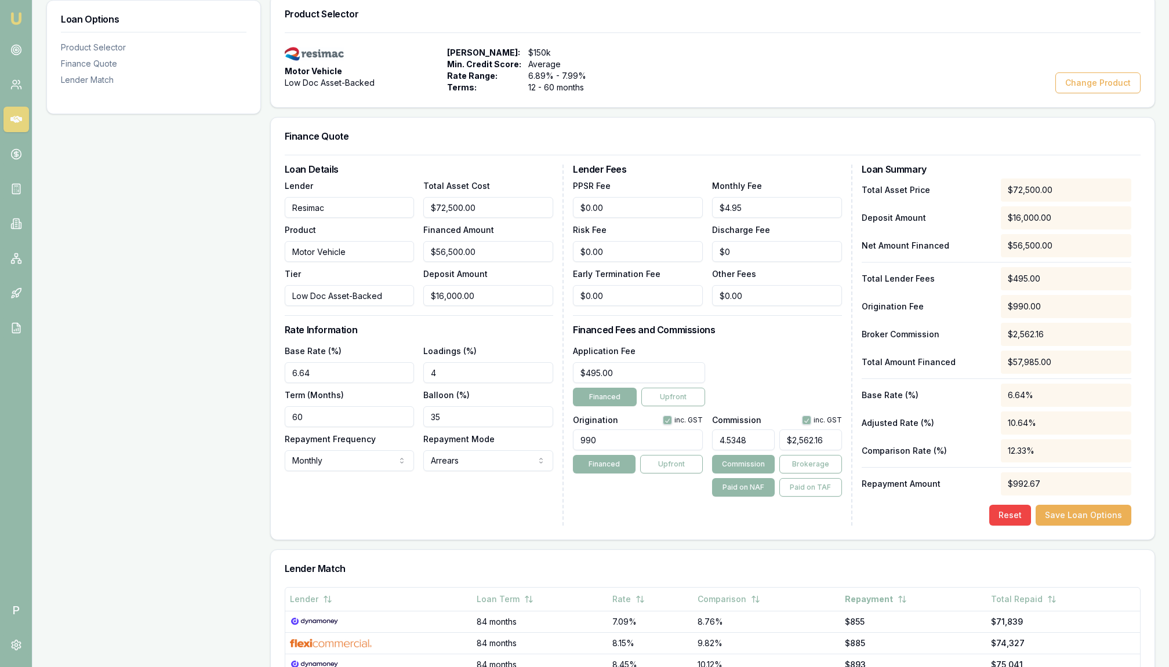
type input "$2,561.71"
type input "4.5347"
type input "$2,562.11"
type input "4.534"
type input "$2,561.71"
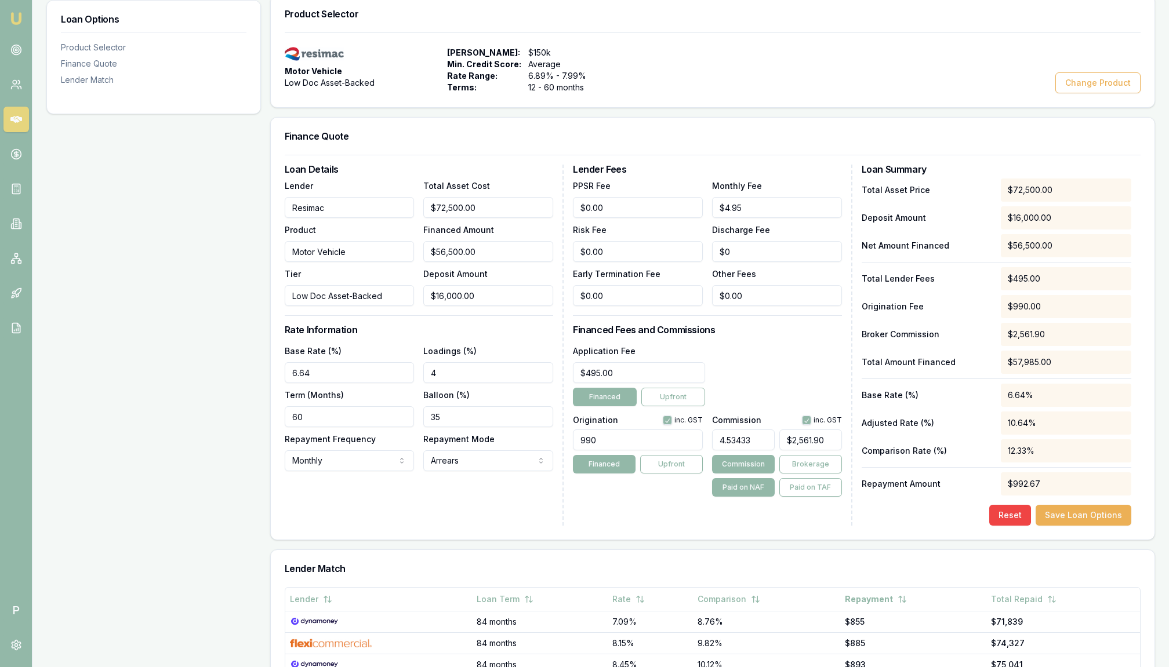
click at [751, 439] on input "4.53433" at bounding box center [743, 440] width 63 height 21
click button "Save Loan Options" at bounding box center [1083, 515] width 96 height 21
click at [1060, 512] on button "Save Loan Options" at bounding box center [1083, 515] width 96 height 21
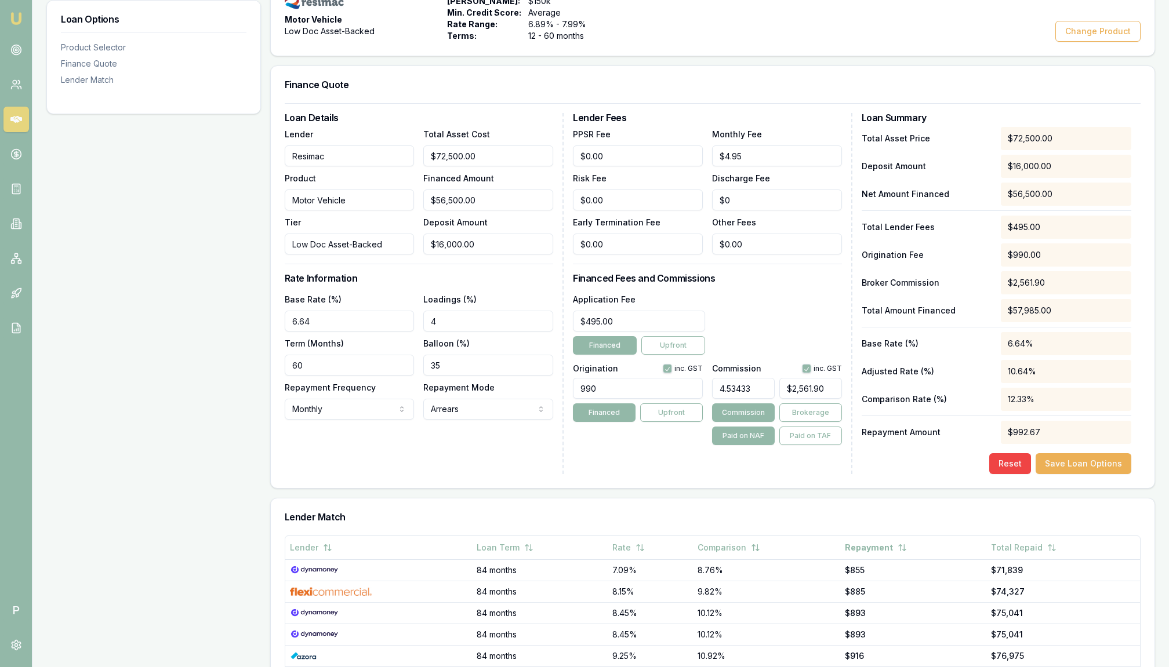
scroll to position [124, 0]
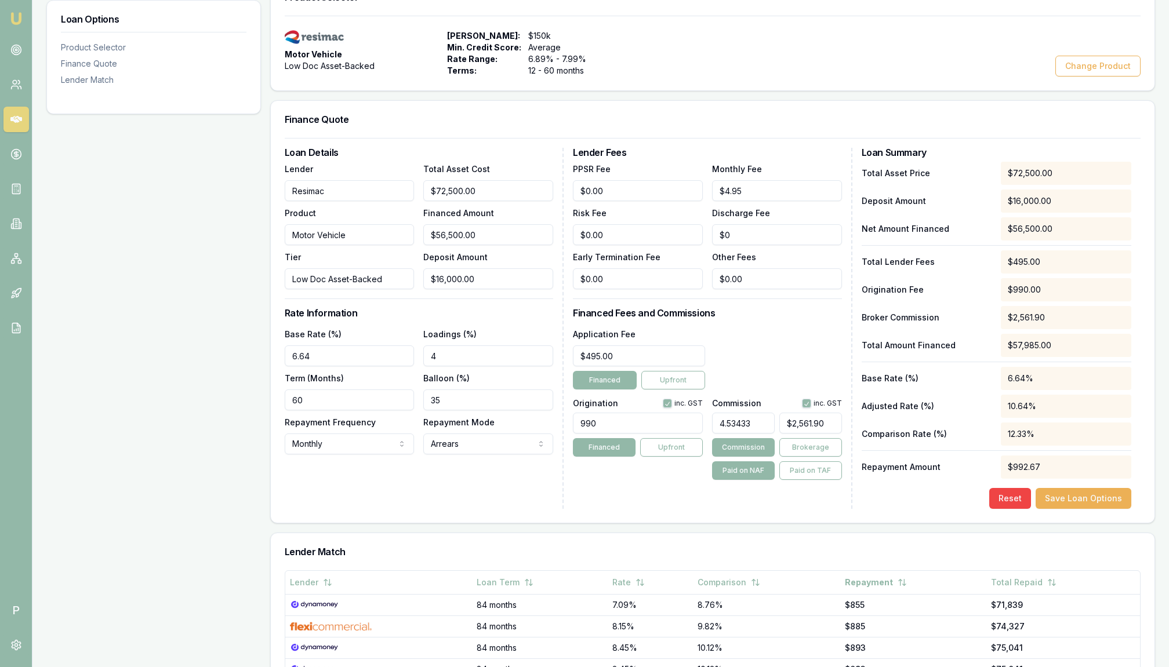
scroll to position [321, 0]
